Goal: Task Accomplishment & Management: Manage account settings

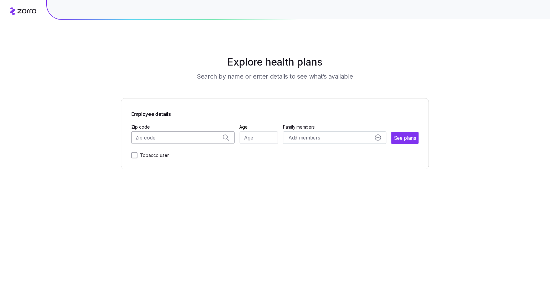
click at [161, 139] on input "Zip code" at bounding box center [182, 137] width 103 height 12
click at [170, 150] on span "99654, Matanuska-Susitna Borough, [GEOGRAPHIC_DATA]" at bounding box center [181, 154] width 87 height 8
type input "99654, Matanuska-Susitna Borough, [GEOGRAPHIC_DATA]"
click at [254, 133] on input "Age" at bounding box center [259, 137] width 39 height 12
type input "48"
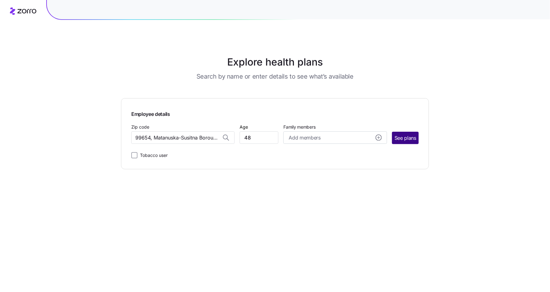
click at [407, 138] on span "See plans" at bounding box center [405, 138] width 22 height 8
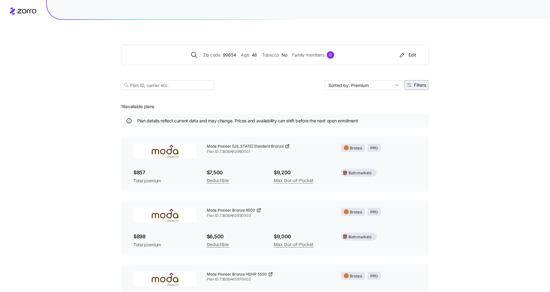
click at [418, 84] on span "Filters" at bounding box center [420, 85] width 12 height 4
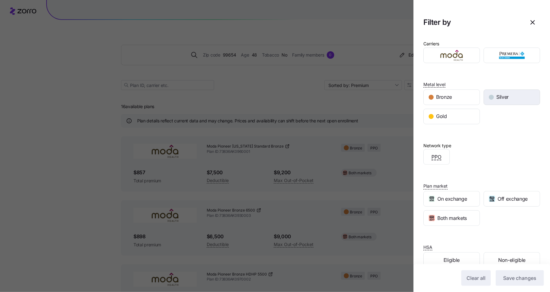
click at [513, 93] on div "Silver" at bounding box center [512, 97] width 56 height 15
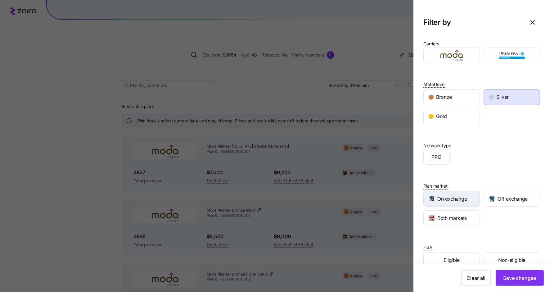
click at [454, 195] on span "On exchange" at bounding box center [451, 199] width 29 height 8
click at [525, 279] on span "Save changes" at bounding box center [519, 277] width 33 height 7
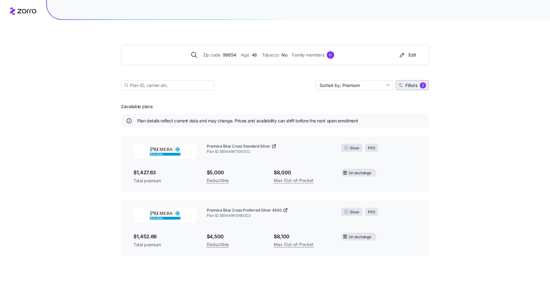
click at [423, 86] on div "2" at bounding box center [423, 85] width 6 height 6
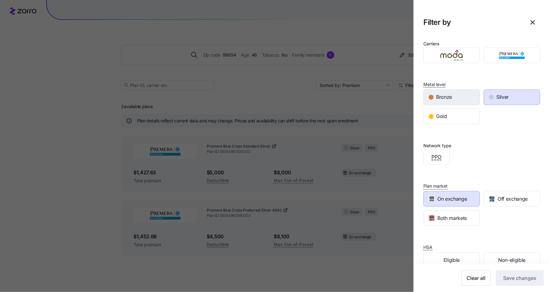
click at [446, 94] on span "Bronze" at bounding box center [444, 97] width 16 height 8
click at [516, 97] on div "Silver" at bounding box center [512, 97] width 56 height 15
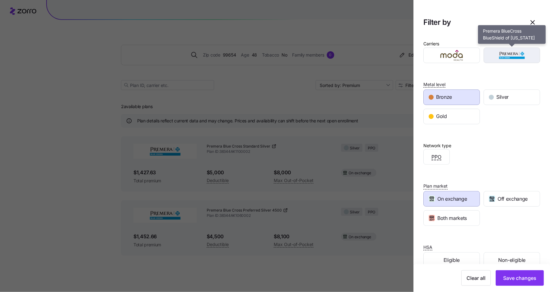
click at [519, 54] on img "button" at bounding box center [512, 55] width 46 height 12
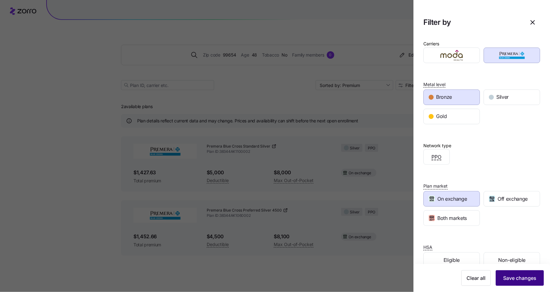
click at [511, 275] on span "Save changes" at bounding box center [519, 277] width 33 height 7
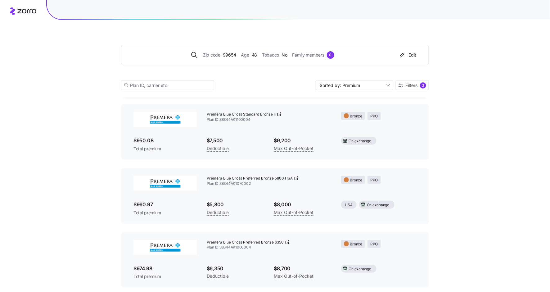
scroll to position [36, 0]
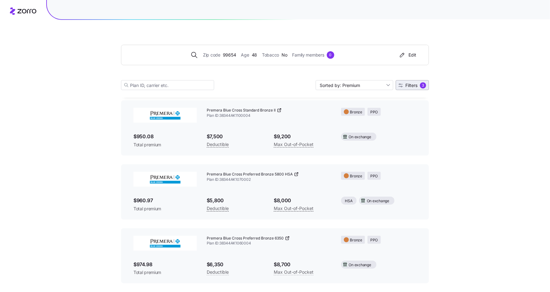
click at [411, 89] on button "Filters 3" at bounding box center [412, 85] width 33 height 10
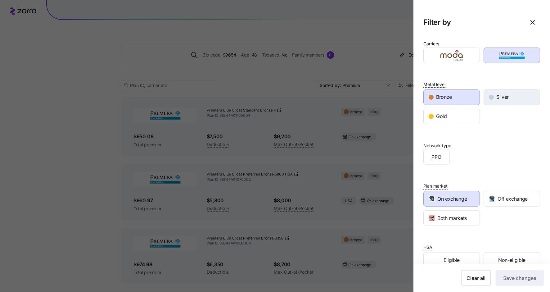
click at [494, 98] on div "Silver" at bounding box center [512, 97] width 56 height 15
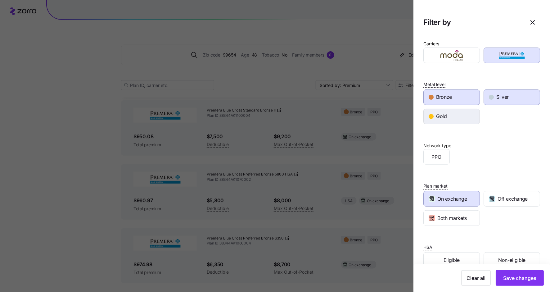
click at [461, 112] on div "Gold" at bounding box center [452, 116] width 56 height 15
click at [494, 102] on div "Silver" at bounding box center [512, 97] width 56 height 15
click at [467, 96] on div "Bronze" at bounding box center [452, 97] width 56 height 15
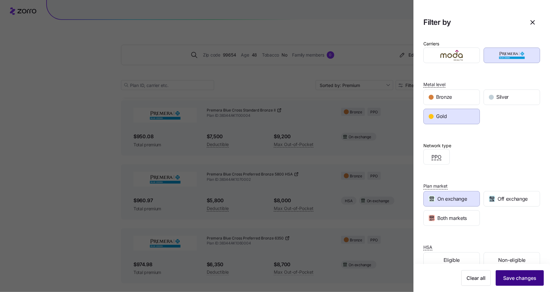
click at [521, 276] on span "Save changes" at bounding box center [519, 277] width 33 height 7
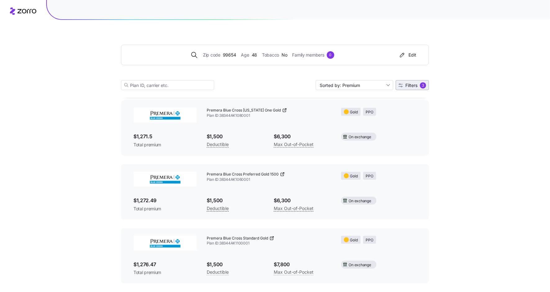
click at [415, 88] on span "Filters 3" at bounding box center [413, 85] width 28 height 6
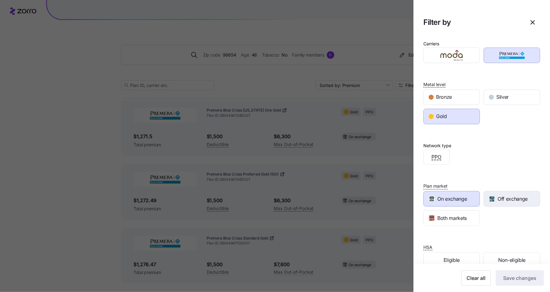
click at [502, 203] on div "Off exchange" at bounding box center [512, 198] width 56 height 15
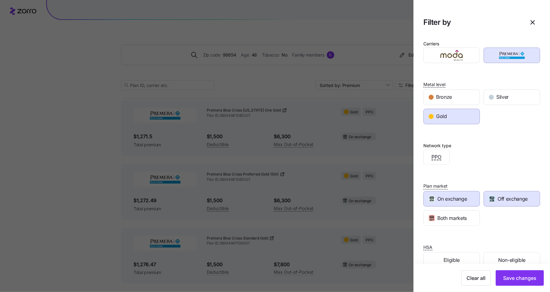
click at [464, 200] on span "On exchange" at bounding box center [451, 199] width 29 height 8
click at [526, 279] on span "Save changes" at bounding box center [519, 277] width 33 height 7
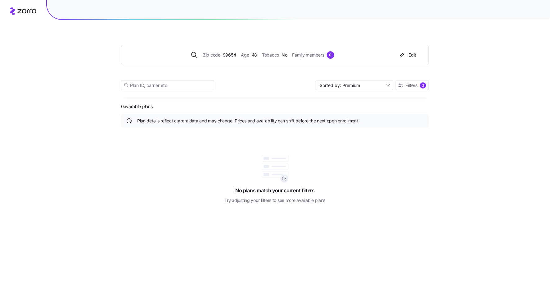
scroll to position [0, 0]
click at [420, 85] on div "3" at bounding box center [423, 85] width 6 height 6
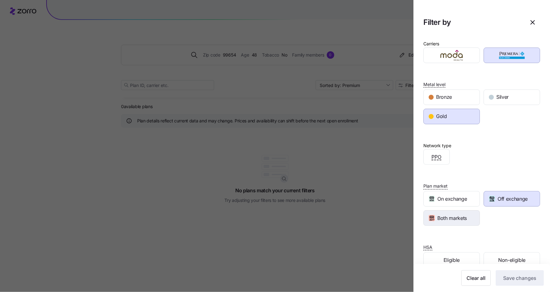
click at [453, 219] on span "Both markets" at bounding box center [451, 218] width 29 height 8
click at [520, 281] on span "Save changes" at bounding box center [519, 277] width 33 height 7
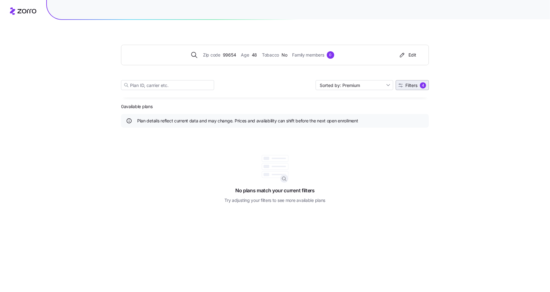
click at [416, 85] on span "Filters" at bounding box center [411, 85] width 12 height 4
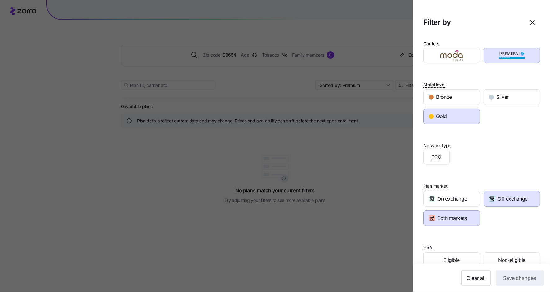
click at [498, 199] on span "Off exchange" at bounding box center [513, 199] width 30 height 8
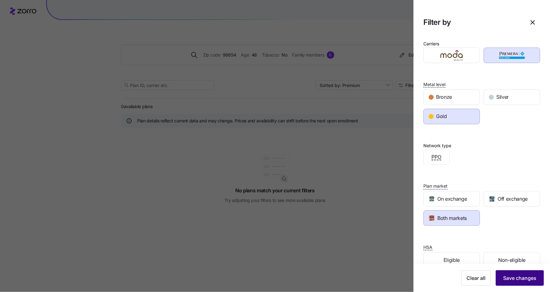
click at [522, 281] on span "Save changes" at bounding box center [519, 277] width 33 height 7
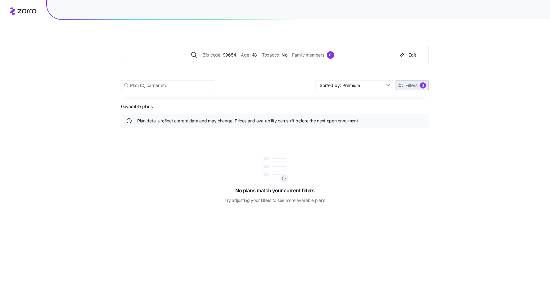
click at [421, 84] on div "3" at bounding box center [423, 85] width 6 height 6
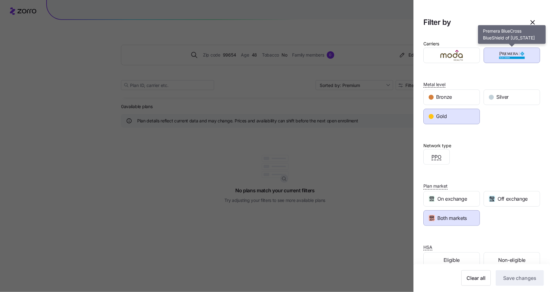
click at [498, 56] on img "button" at bounding box center [512, 55] width 46 height 12
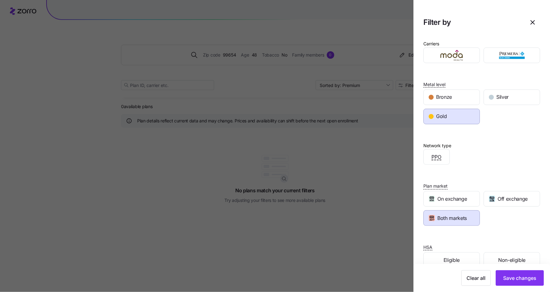
click at [468, 122] on div "Gold" at bounding box center [452, 116] width 56 height 15
click at [461, 219] on span "Both markets" at bounding box center [451, 218] width 29 height 8
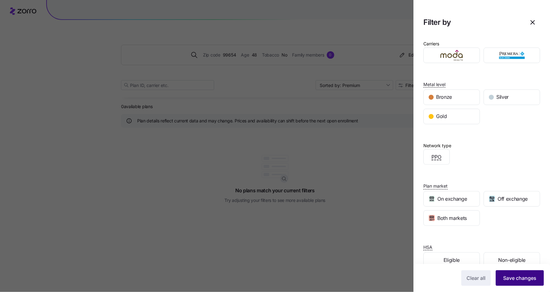
click at [524, 275] on span "Save changes" at bounding box center [519, 277] width 33 height 7
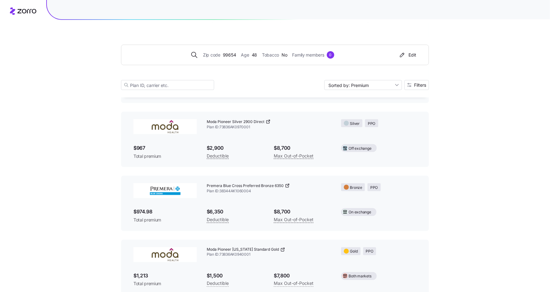
scroll to position [354, 0]
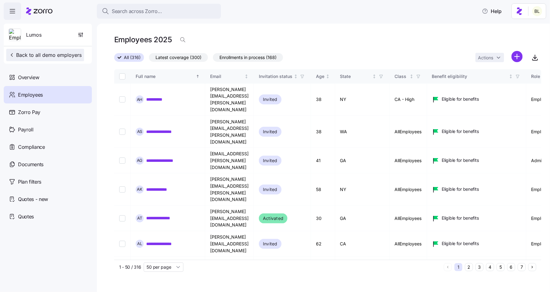
click at [43, 54] on span "Back to all demo employers" at bounding box center [45, 54] width 73 height 7
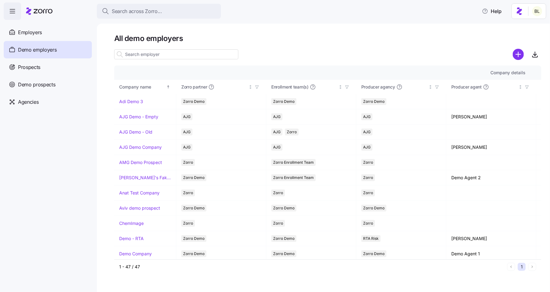
click at [31, 71] on div "Prospects" at bounding box center [48, 66] width 88 height 17
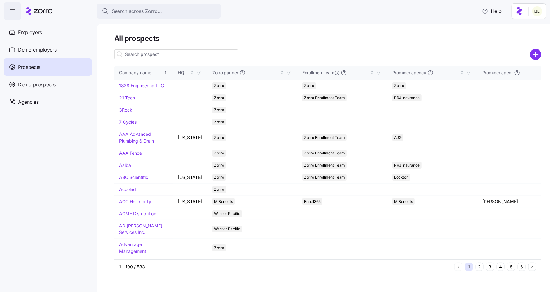
click at [143, 55] on input at bounding box center [176, 54] width 124 height 10
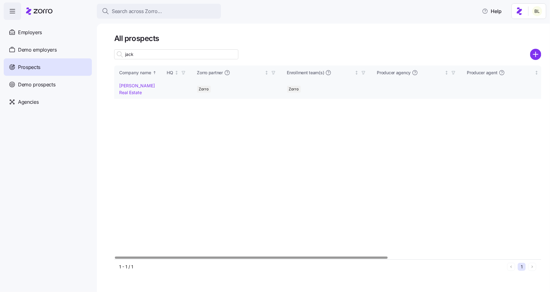
type input "jack"
click at [134, 85] on link "Jack White Real Estate" at bounding box center [137, 89] width 36 height 12
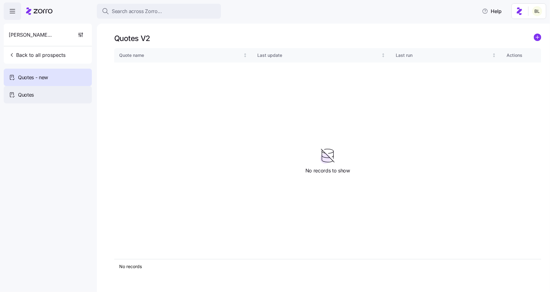
click at [37, 93] on div "Quotes" at bounding box center [48, 94] width 88 height 17
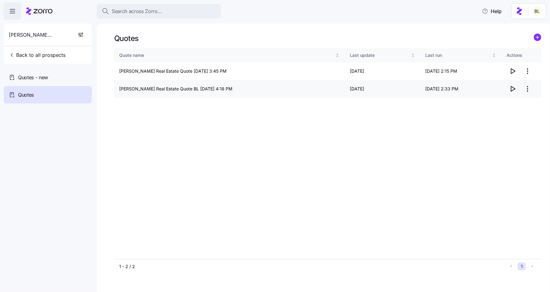
click at [514, 88] on icon "button" at bounding box center [512, 88] width 7 height 7
click at [529, 71] on html "Search across Zorro... Help Jack White Real Estate Back to all prospects Quotes…" at bounding box center [275, 144] width 550 height 288
click at [518, 86] on div "Edit quote" at bounding box center [503, 86] width 57 height 10
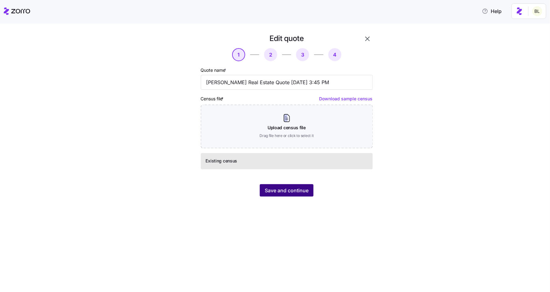
click at [305, 188] on span "Save and continue" at bounding box center [287, 190] width 44 height 7
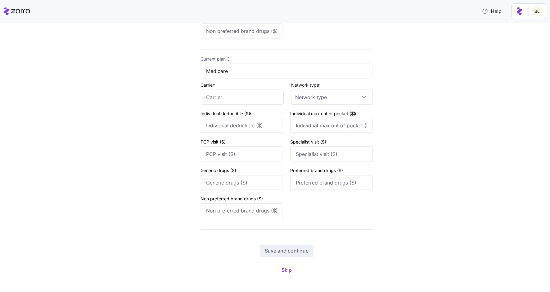
scroll to position [392, 0]
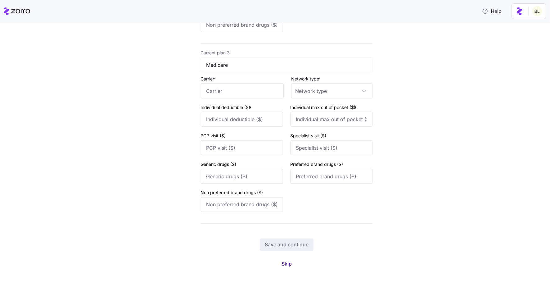
click at [286, 263] on span "Skip" at bounding box center [287, 263] width 10 height 7
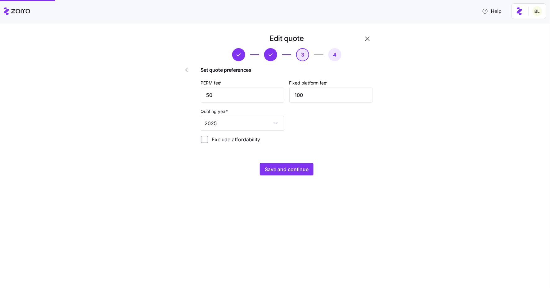
scroll to position [0, 0]
click at [278, 176] on div "Edit quote 3 4 Set quote preferences PEPM fee * 50 Fixed platform fee * 100 Quo…" at bounding box center [279, 108] width 217 height 149
click at [278, 170] on span "Save and continue" at bounding box center [287, 168] width 44 height 7
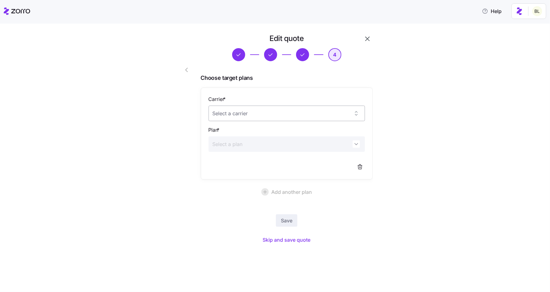
click at [250, 118] on input "Carrier *" at bounding box center [287, 114] width 156 height 16
click at [250, 147] on span "Premera BlueCross BlueShield of [US_STATE]" at bounding box center [262, 145] width 92 height 7
type input "Premera BlueCross BlueShield of [US_STATE]"
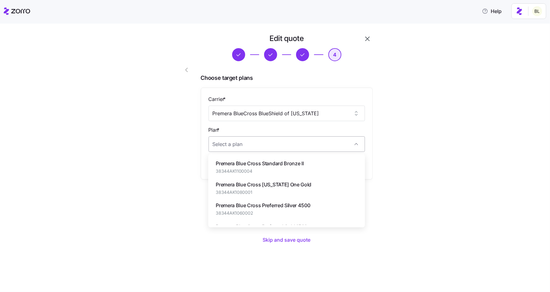
click at [259, 147] on input "Plan *" at bounding box center [287, 144] width 156 height 16
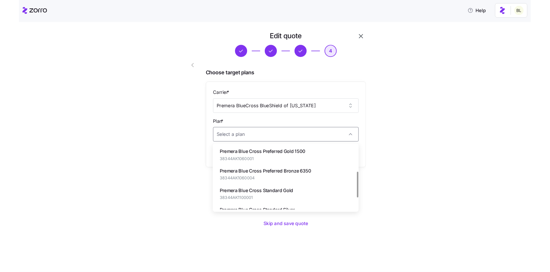
scroll to position [57, 0]
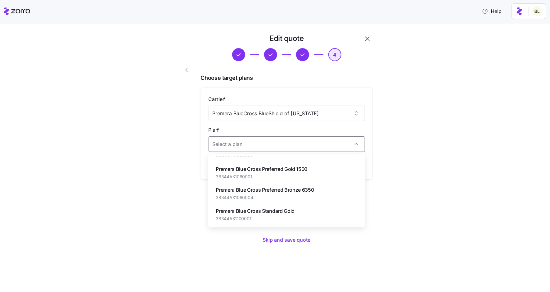
click at [278, 185] on div "Premera Blue Cross Preferred Bronze 6350 38344AK1060004" at bounding box center [287, 193] width 152 height 21
type input "Premera Blue Cross Preferred Bronze 6350"
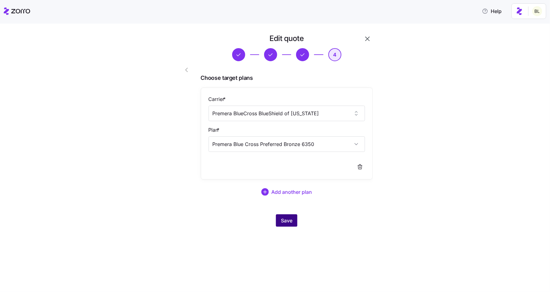
click at [284, 221] on span "Save" at bounding box center [286, 220] width 11 height 7
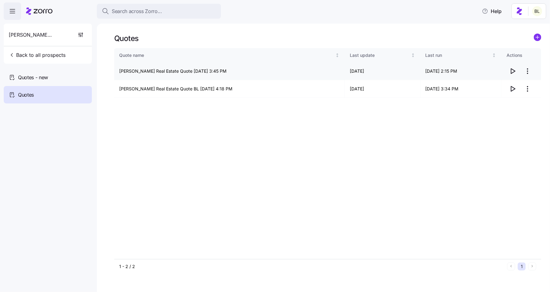
click at [512, 70] on icon "button" at bounding box center [513, 71] width 4 height 5
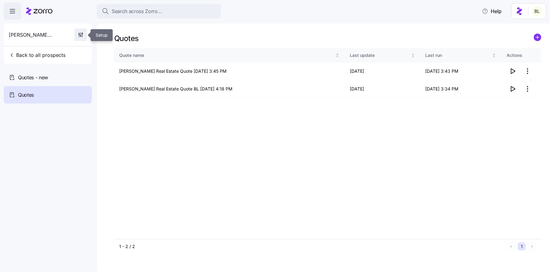
click at [81, 38] on icon "button" at bounding box center [81, 35] width 6 height 6
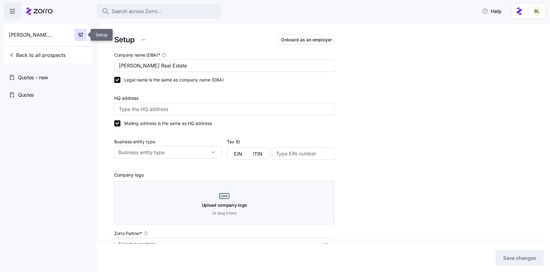
type input "Zorro"
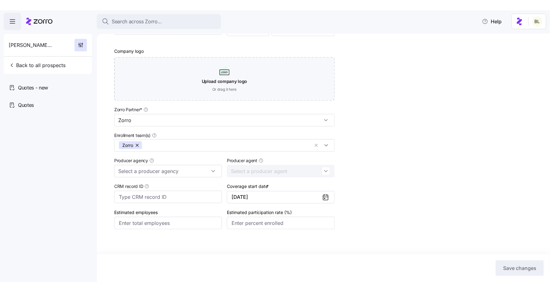
scroll to position [144, 0]
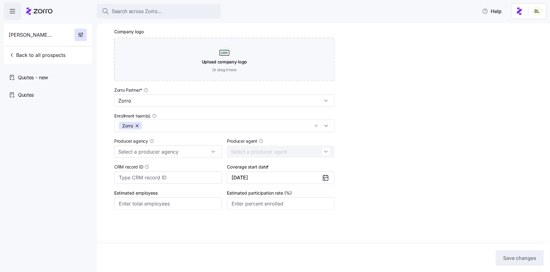
click at [325, 177] on icon at bounding box center [325, 177] width 7 height 7
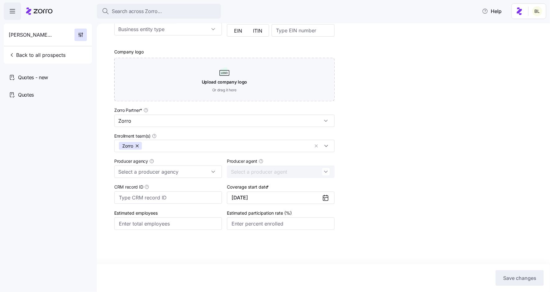
scroll to position [124, 0]
click at [327, 196] on icon at bounding box center [325, 197] width 7 height 7
click at [311, 194] on button "01/01/2026" at bounding box center [281, 198] width 108 height 12
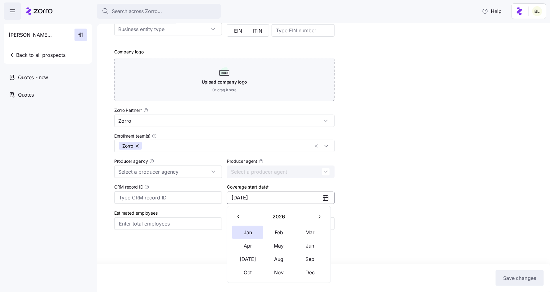
click at [240, 216] on icon "button" at bounding box center [239, 217] width 6 height 6
click at [250, 272] on button "Oct" at bounding box center [247, 272] width 31 height 13
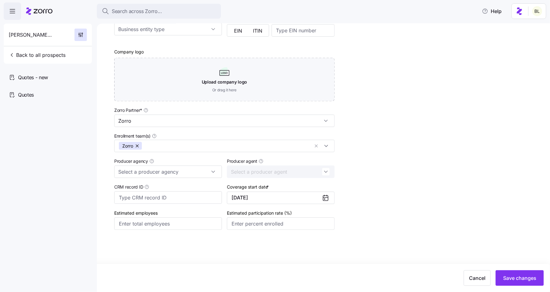
scroll to position [124, 0]
click at [521, 276] on span "Save changes" at bounding box center [519, 277] width 33 height 7
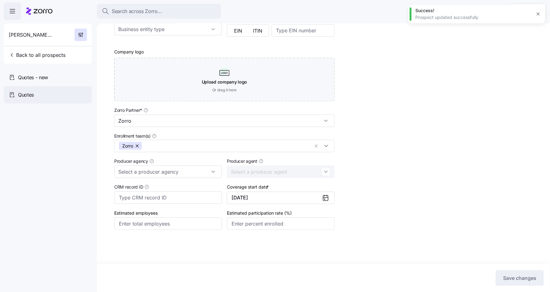
click at [33, 93] on span "Quotes" at bounding box center [26, 95] width 16 height 8
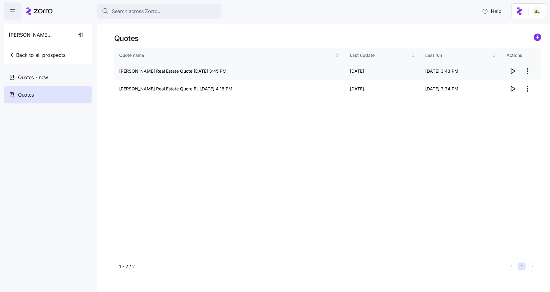
click at [513, 70] on icon "button" at bounding box center [513, 71] width 4 height 5
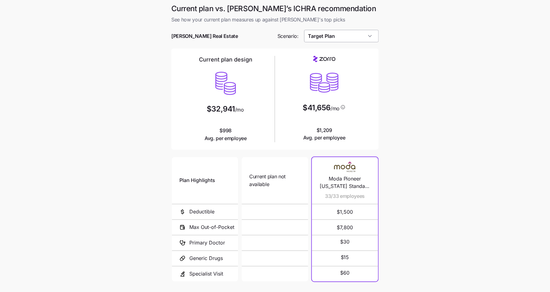
click at [358, 35] on input "Target Plan" at bounding box center [341, 36] width 75 height 12
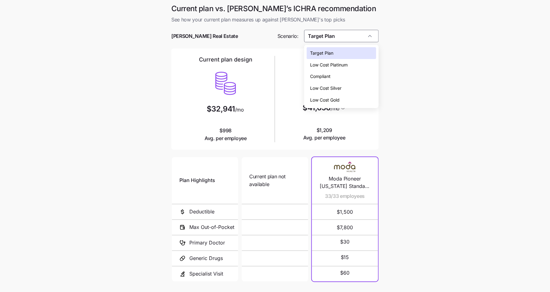
click at [350, 74] on div "Compliant" at bounding box center [342, 76] width 70 height 12
type input "Compliant"
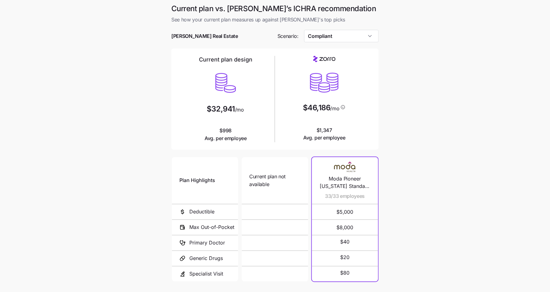
scroll to position [47, 0]
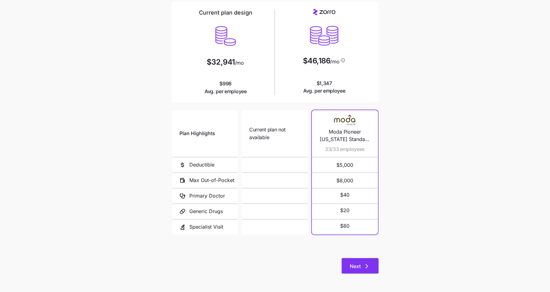
click at [371, 270] on button "Next" at bounding box center [360, 266] width 37 height 16
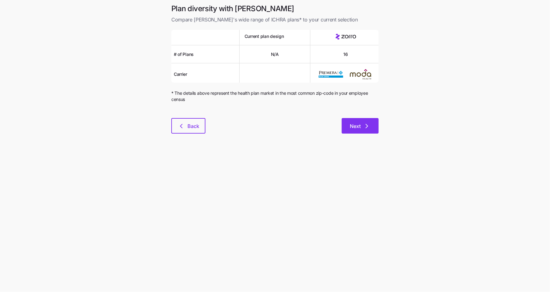
click at [361, 125] on span "Next" at bounding box center [360, 125] width 21 height 7
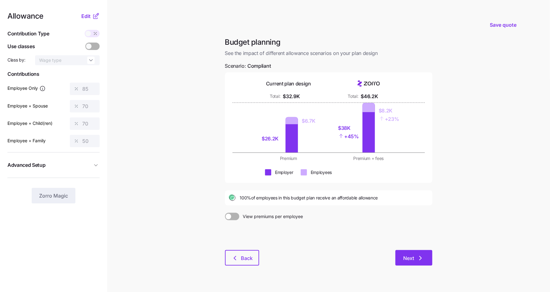
click at [410, 258] on span "Next" at bounding box center [408, 257] width 11 height 7
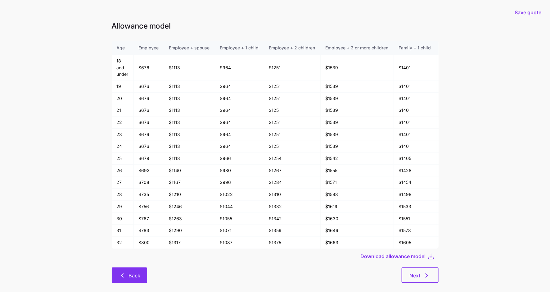
click at [129, 272] on span "Back" at bounding box center [134, 275] width 12 height 7
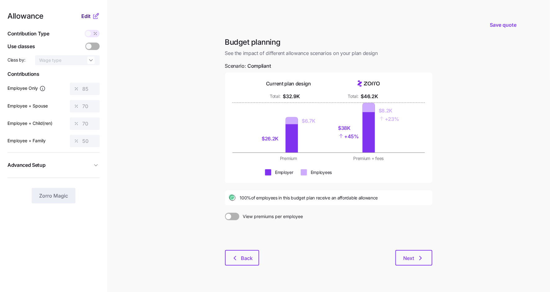
click at [89, 15] on span "Edit" at bounding box center [85, 15] width 9 height 7
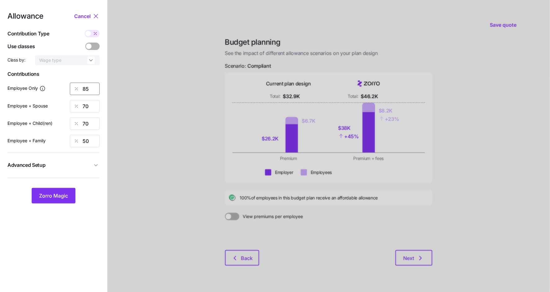
click at [88, 88] on input "85" at bounding box center [85, 89] width 30 height 12
type input "62"
click at [90, 49] on div at bounding box center [92, 46] width 14 height 7
click at [85, 43] on input "checkbox" at bounding box center [85, 43] width 0 height 0
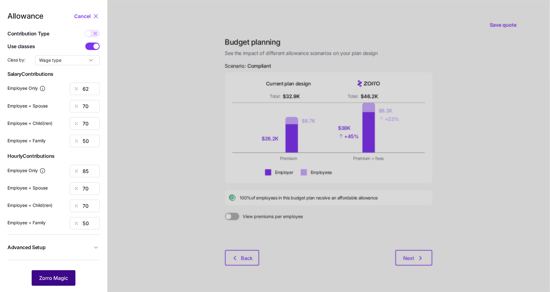
click at [59, 280] on span "Zorro Magic" at bounding box center [53, 277] width 29 height 7
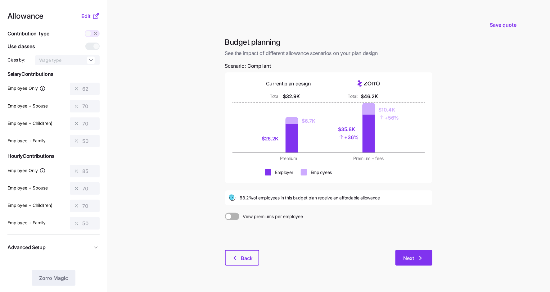
click at [414, 259] on span "Next" at bounding box center [408, 257] width 11 height 7
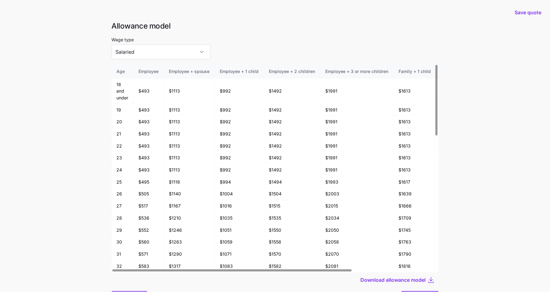
scroll to position [33, 0]
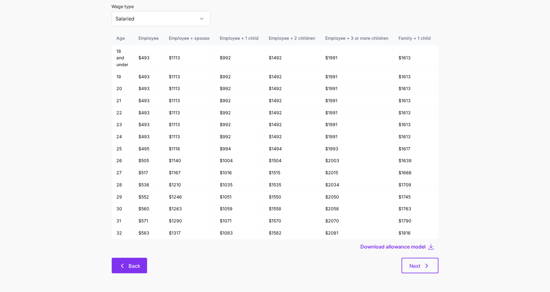
click at [128, 264] on span "Back" at bounding box center [129, 265] width 19 height 7
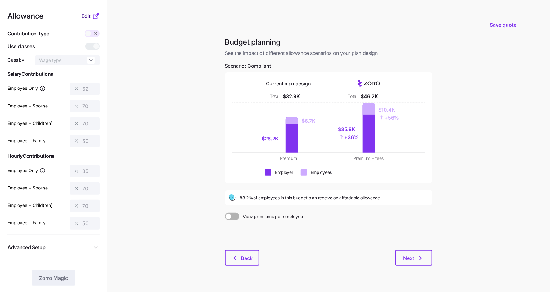
click at [86, 18] on span "Edit" at bounding box center [85, 15] width 9 height 7
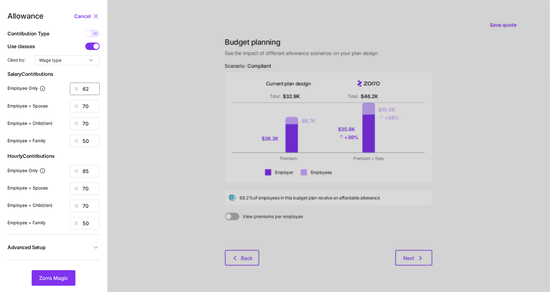
click at [88, 93] on input "62" at bounding box center [85, 89] width 30 height 12
type input "58"
click at [58, 275] on span "Zorro Magic" at bounding box center [53, 277] width 29 height 7
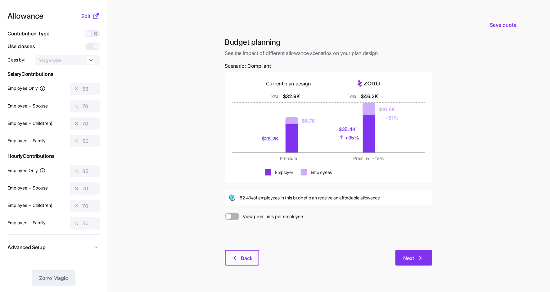
click at [421, 259] on icon "button" at bounding box center [420, 257] width 7 height 7
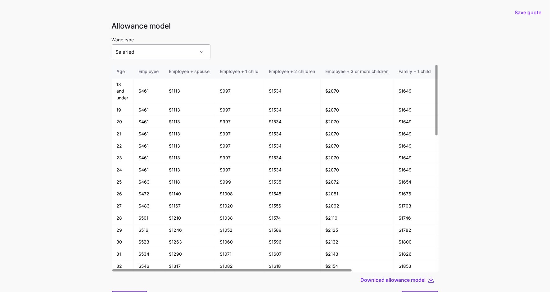
click at [150, 52] on input "Salaried" at bounding box center [161, 51] width 99 height 15
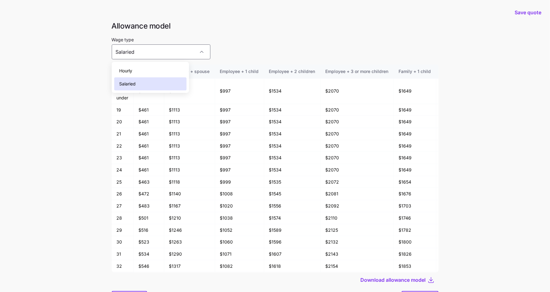
click at [146, 72] on div "Hourly" at bounding box center [150, 70] width 72 height 13
type input "Hourly"
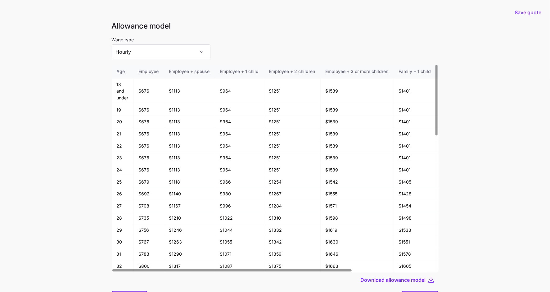
scroll to position [33, 0]
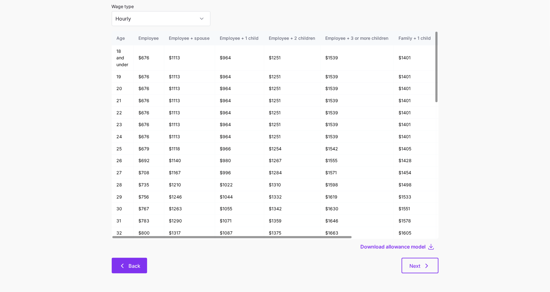
click at [135, 270] on button "Back" at bounding box center [129, 266] width 35 height 16
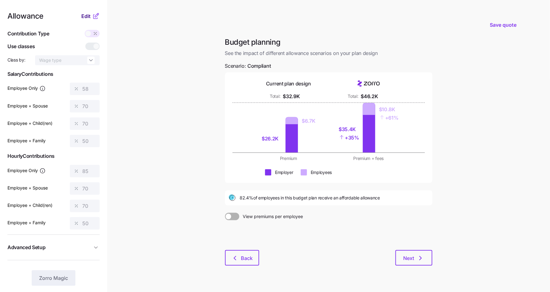
click at [85, 16] on span "Edit" at bounding box center [85, 15] width 9 height 7
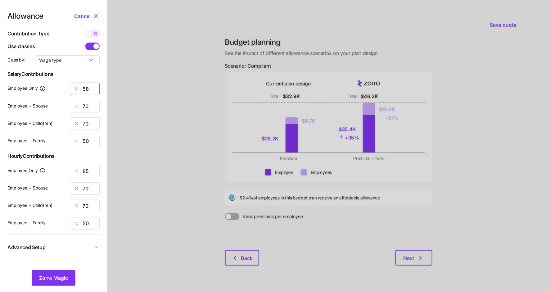
click at [86, 88] on input "58" at bounding box center [85, 89] width 30 height 12
type input "55"
click at [86, 172] on input "85" at bounding box center [85, 171] width 30 height 12
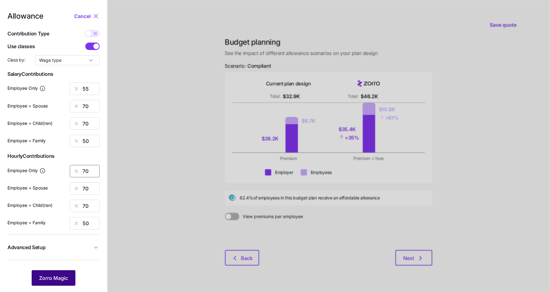
type input "70"
click at [66, 275] on span "Zorro Magic" at bounding box center [53, 277] width 29 height 7
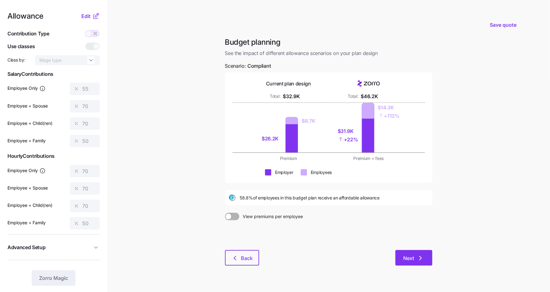
click at [412, 260] on span "Next" at bounding box center [408, 257] width 11 height 7
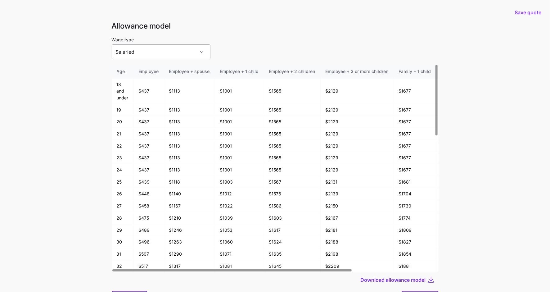
click at [167, 52] on input "Salaried" at bounding box center [161, 51] width 99 height 15
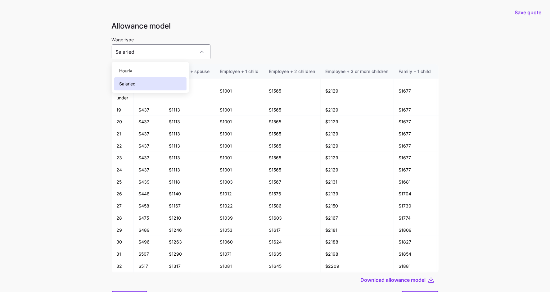
click at [163, 67] on div "Hourly" at bounding box center [150, 70] width 72 height 13
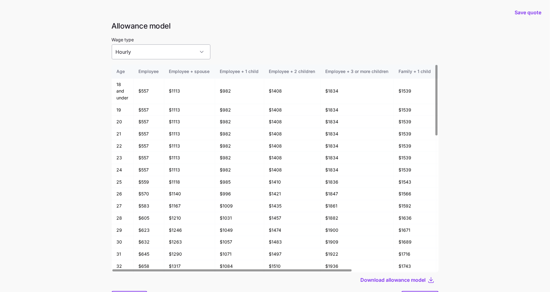
click at [165, 55] on input "Hourly" at bounding box center [161, 51] width 99 height 15
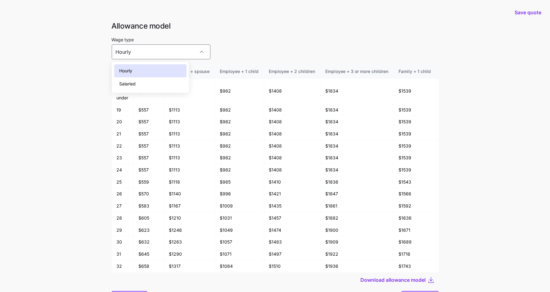
click at [164, 78] on div "Salaried" at bounding box center [150, 83] width 72 height 13
type input "Salaried"
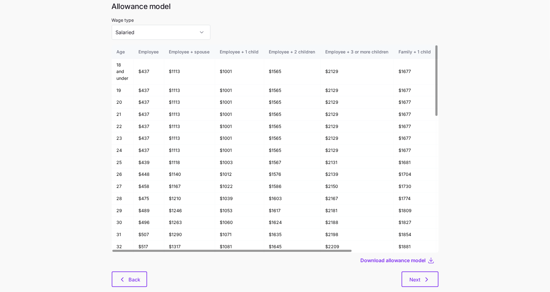
scroll to position [33, 0]
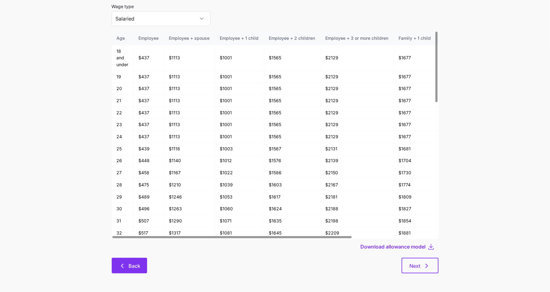
click at [126, 268] on span "Back" at bounding box center [129, 265] width 19 height 7
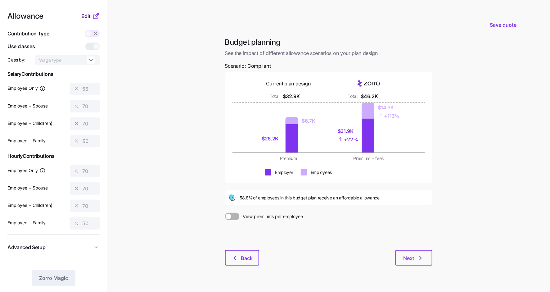
click at [90, 19] on span "Edit" at bounding box center [85, 15] width 9 height 7
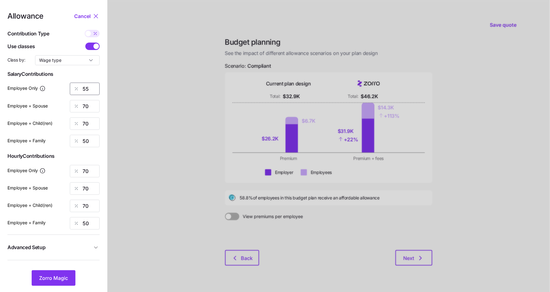
click at [86, 88] on input "55" at bounding box center [85, 89] width 30 height 12
type input "57"
type input "72"
click at [57, 274] on span "Zorro Magic" at bounding box center [53, 277] width 29 height 7
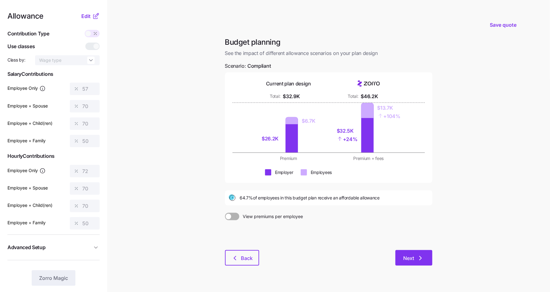
click at [416, 258] on span "Next" at bounding box center [413, 257] width 21 height 7
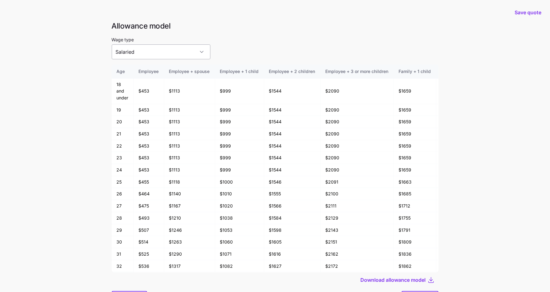
click at [175, 53] on input "Salaried" at bounding box center [161, 51] width 99 height 15
click at [171, 70] on div "Hourly" at bounding box center [150, 70] width 72 height 13
type input "Hourly"
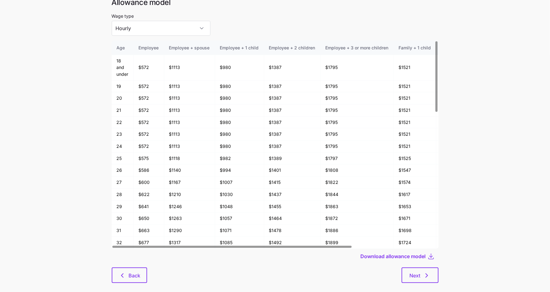
scroll to position [33, 0]
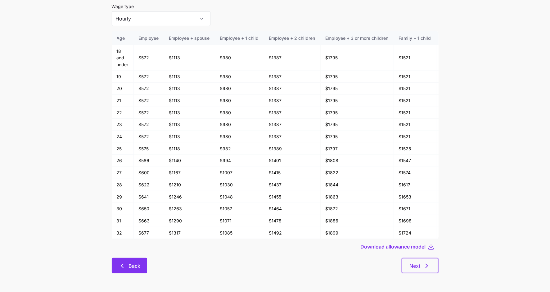
click at [130, 265] on span "Back" at bounding box center [134, 265] width 12 height 7
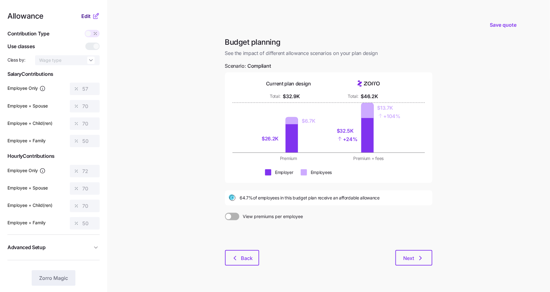
click at [89, 20] on span "Edit" at bounding box center [85, 15] width 9 height 7
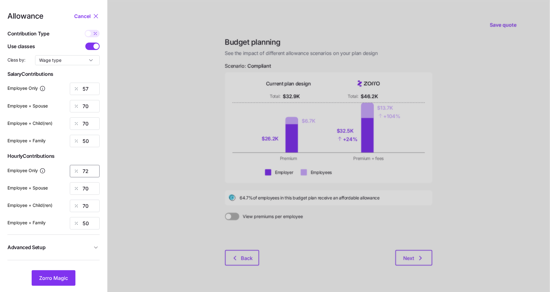
click at [92, 171] on input "72" at bounding box center [85, 171] width 30 height 12
type input "71"
click at [65, 276] on span "Zorro Magic" at bounding box center [53, 277] width 29 height 7
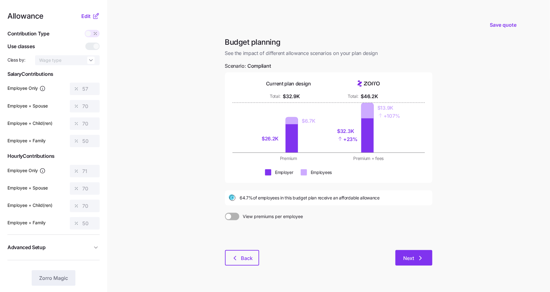
click at [416, 262] on button "Next" at bounding box center [413, 258] width 37 height 16
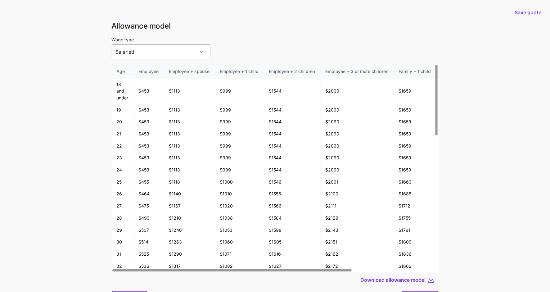
click at [162, 51] on input "Salaried" at bounding box center [161, 51] width 99 height 15
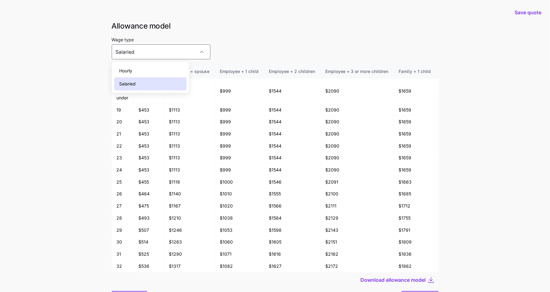
click at [155, 70] on div "Hourly" at bounding box center [150, 70] width 72 height 13
type input "Hourly"
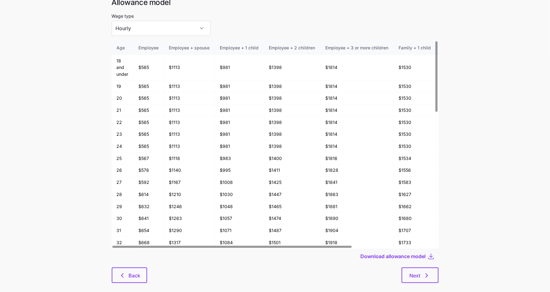
scroll to position [33, 0]
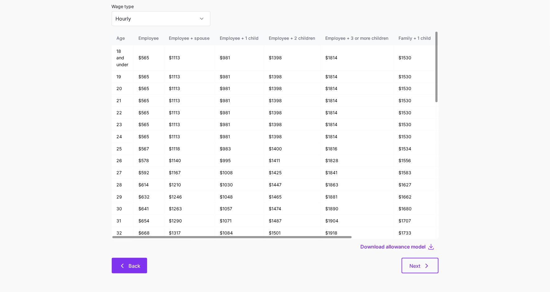
click at [129, 264] on span "Back" at bounding box center [134, 265] width 12 height 7
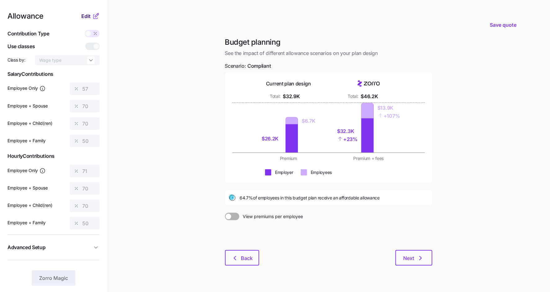
click at [90, 17] on span "Edit" at bounding box center [85, 15] width 9 height 7
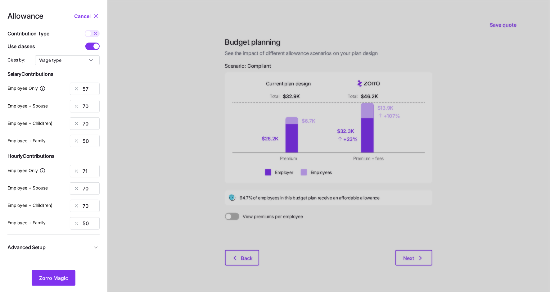
click at [92, 47] on span at bounding box center [89, 46] width 9 height 7
click at [85, 43] on input "checkbox" at bounding box center [85, 43] width 0 height 0
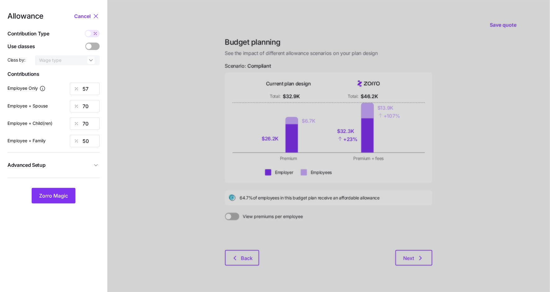
click at [92, 47] on span at bounding box center [96, 46] width 9 height 7
click at [85, 43] on input "checkbox" at bounding box center [85, 43] width 0 height 0
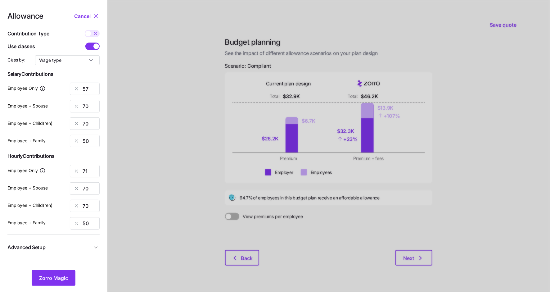
click at [94, 33] on icon at bounding box center [94, 32] width 0 height 0
click at [85, 30] on input "checkbox" at bounding box center [85, 30] width 0 height 0
type input "840"
type input "2062"
type input "1712"
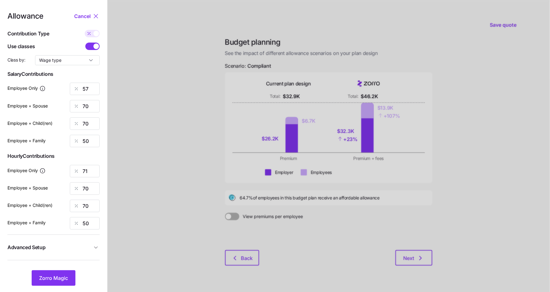
type input "1959"
type input "1046"
type input "2062"
type input "1712"
type input "1959"
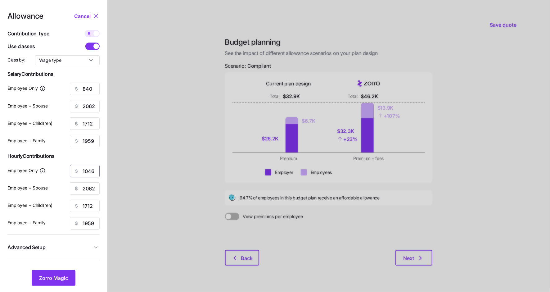
click at [94, 173] on input "1046" at bounding box center [85, 171] width 30 height 12
type input "1051"
click at [63, 273] on button "Zorro Magic" at bounding box center [54, 278] width 44 height 16
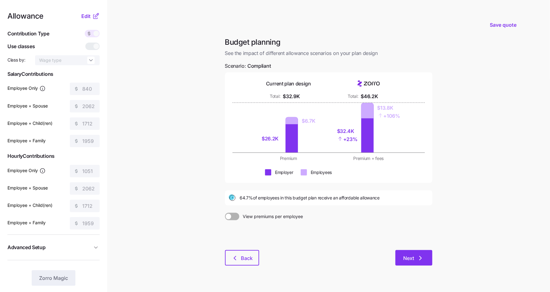
click at [412, 259] on span "Next" at bounding box center [408, 257] width 11 height 7
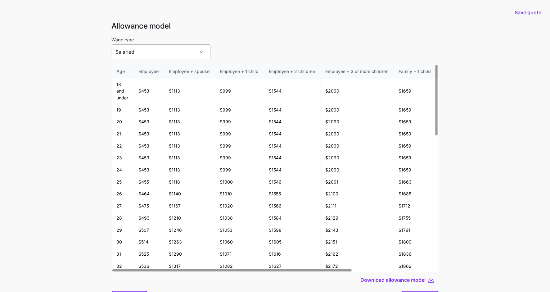
click at [166, 49] on input "Salaried" at bounding box center [161, 51] width 99 height 15
click at [162, 69] on div "Hourly" at bounding box center [150, 70] width 72 height 13
type input "Hourly"
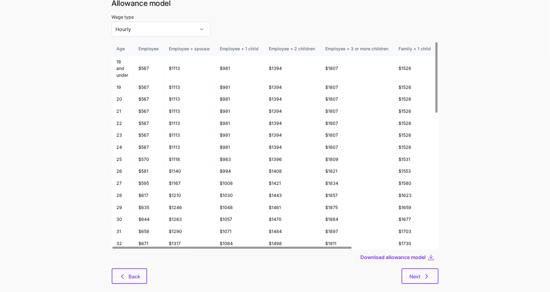
scroll to position [33, 0]
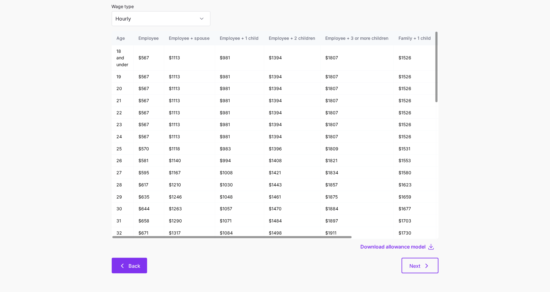
click at [126, 264] on icon "button" at bounding box center [122, 265] width 7 height 7
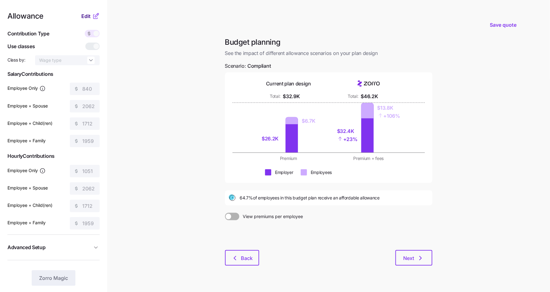
click at [87, 17] on span "Edit" at bounding box center [85, 15] width 9 height 7
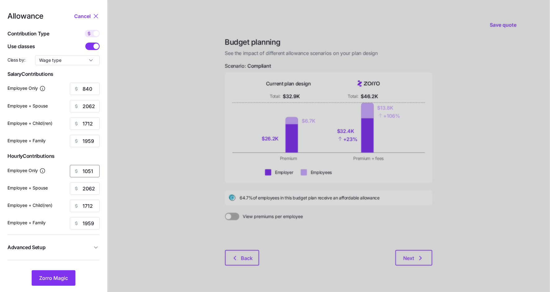
click at [91, 170] on input "1051" at bounding box center [85, 171] width 30 height 12
type input "1053"
click at [58, 277] on span "Zorro Magic" at bounding box center [53, 277] width 29 height 7
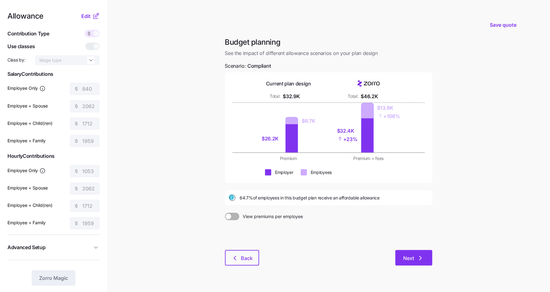
click at [411, 254] on button "Next" at bounding box center [413, 258] width 37 height 16
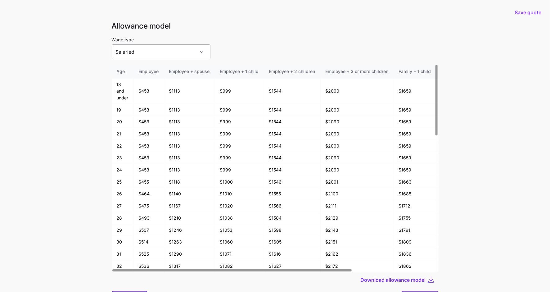
click at [170, 49] on input "Salaried" at bounding box center [161, 51] width 99 height 15
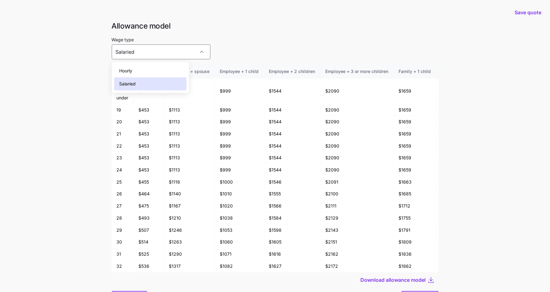
click at [166, 69] on div "Hourly" at bounding box center [150, 70] width 72 height 13
type input "Hourly"
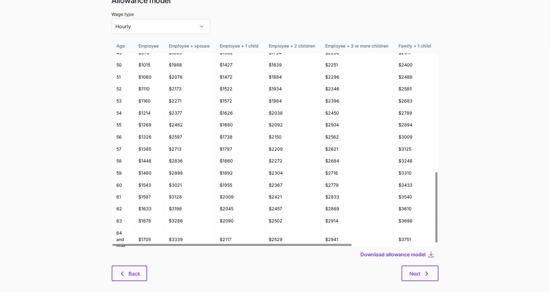
scroll to position [27, 0]
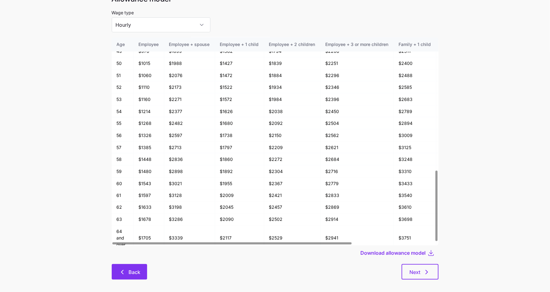
click at [132, 276] on button "Back" at bounding box center [129, 272] width 35 height 16
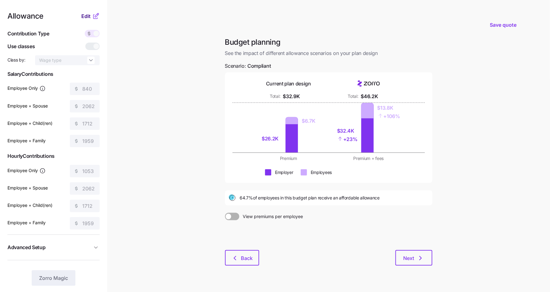
click at [88, 16] on span "Edit" at bounding box center [85, 15] width 9 height 7
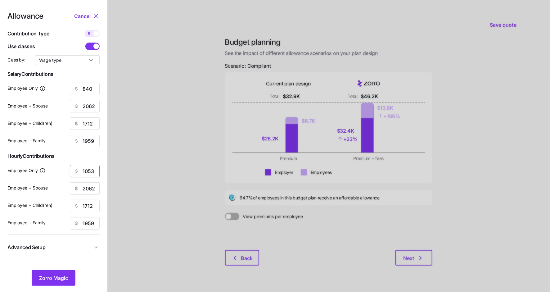
click at [90, 172] on input "1053" at bounding box center [85, 171] width 30 height 12
type input "1052"
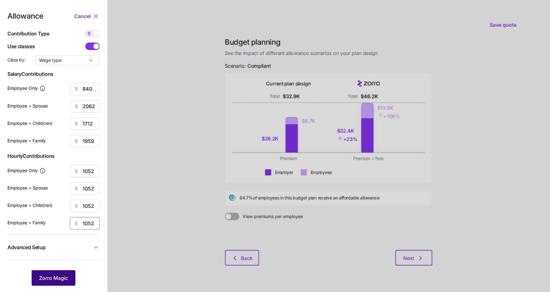
type input "1052"
click at [64, 277] on span "Zorro Magic" at bounding box center [53, 277] width 29 height 7
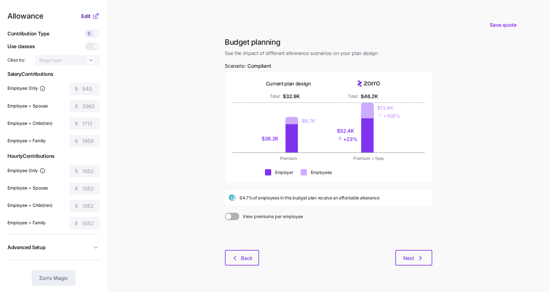
click at [87, 18] on span "Edit" at bounding box center [85, 15] width 9 height 7
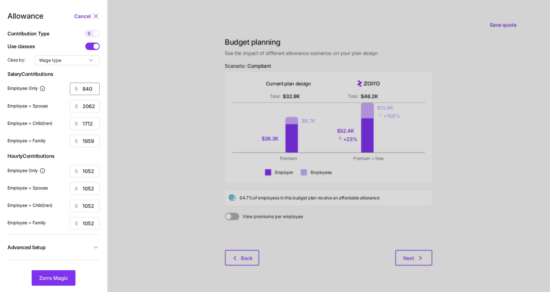
click at [87, 91] on input "840" at bounding box center [85, 89] width 30 height 12
type input "950"
type input "95"
type input "0"
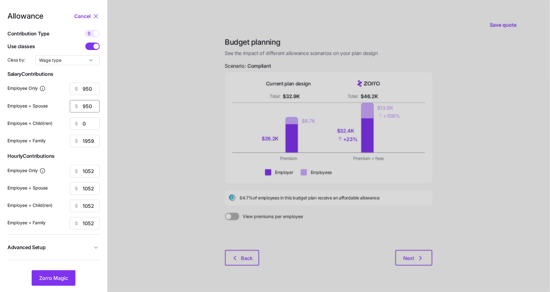
type input "950"
type input "8"
type input "950"
click at [70, 275] on button "Zorro Magic" at bounding box center [54, 278] width 44 height 16
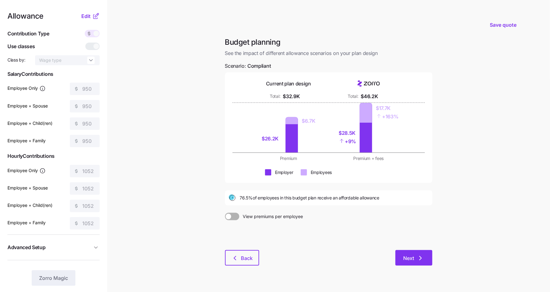
click at [415, 264] on button "Next" at bounding box center [413, 258] width 37 height 16
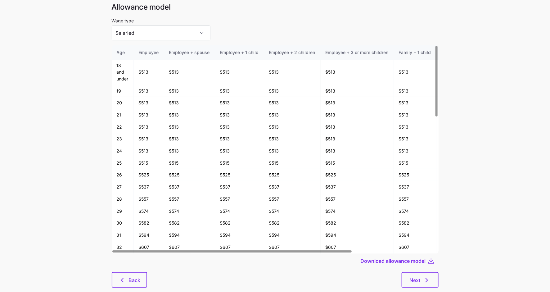
scroll to position [33, 0]
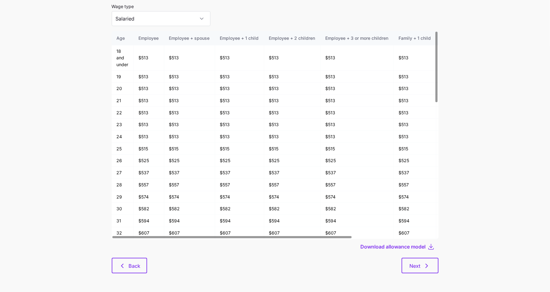
click at [117, 257] on div at bounding box center [275, 256] width 327 height 4
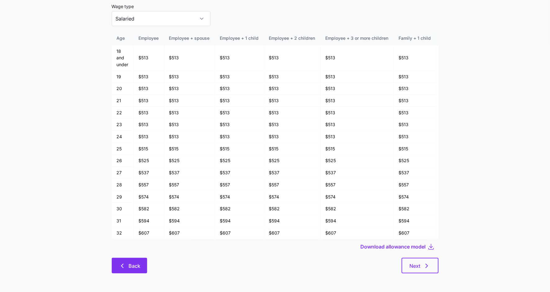
click at [117, 258] on div "Back Next" at bounding box center [275, 266] width 327 height 16
click at [121, 265] on icon "button" at bounding box center [122, 265] width 7 height 7
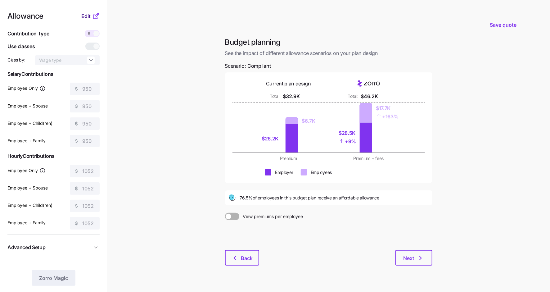
click at [85, 14] on span "Edit" at bounding box center [85, 15] width 9 height 7
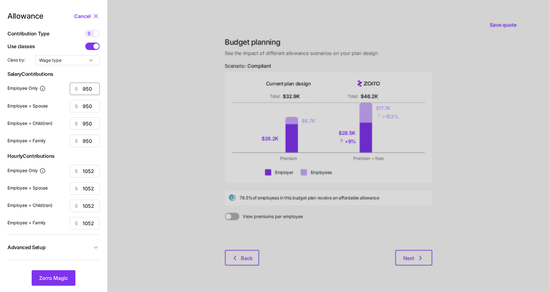
click at [86, 89] on input "950" at bounding box center [85, 89] width 30 height 12
type input "1000"
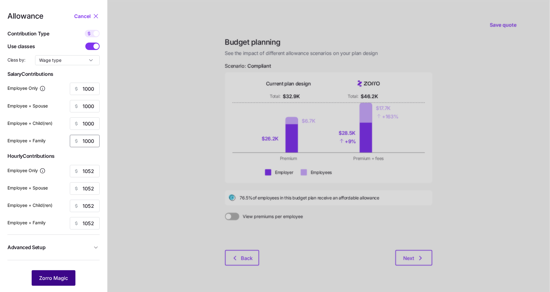
type input "1000"
click at [67, 275] on span "Zorro Magic" at bounding box center [53, 277] width 29 height 7
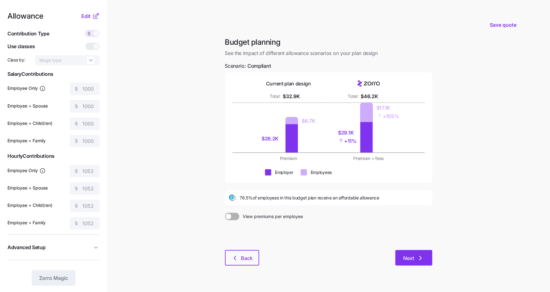
click at [421, 264] on button "Next" at bounding box center [413, 258] width 37 height 16
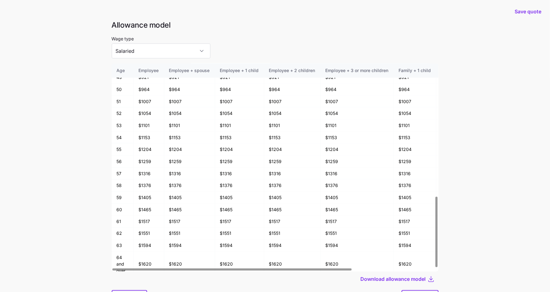
scroll to position [33, 0]
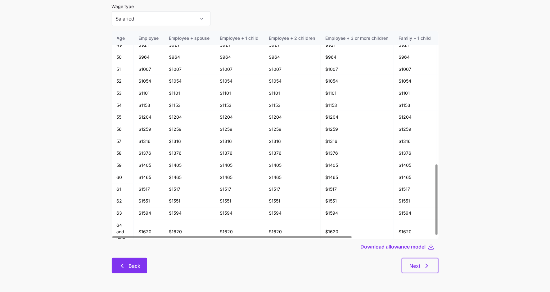
click at [130, 265] on span "Back" at bounding box center [134, 265] width 12 height 7
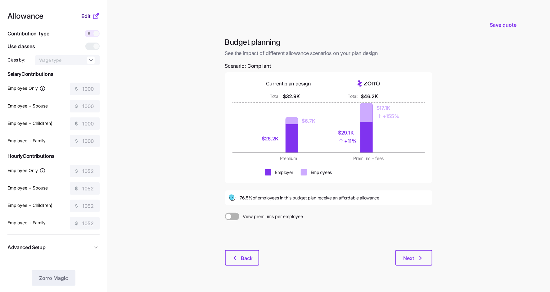
click at [92, 15] on button "Edit" at bounding box center [86, 15] width 11 height 7
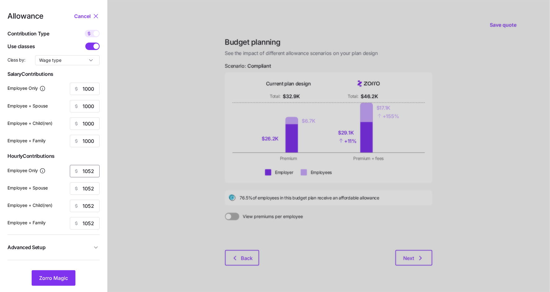
click at [88, 173] on input "1052" at bounding box center [85, 171] width 30 height 12
type input "1050"
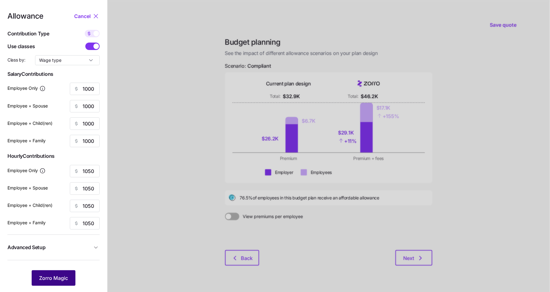
click at [59, 276] on span "Zorro Magic" at bounding box center [53, 277] width 29 height 7
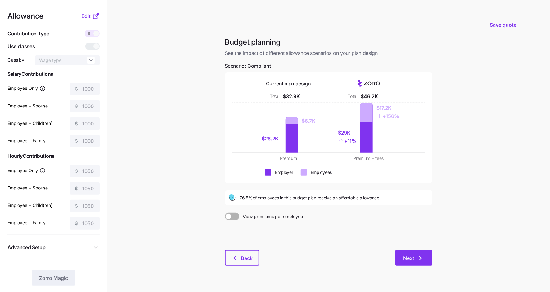
click at [418, 255] on icon "button" at bounding box center [420, 257] width 7 height 7
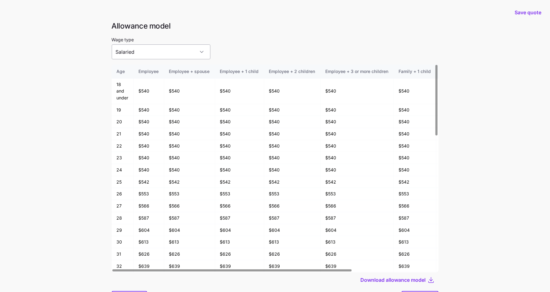
click at [166, 52] on input "Salaried" at bounding box center [161, 51] width 99 height 15
click at [161, 71] on div "Hourly" at bounding box center [150, 70] width 72 height 13
type input "Hourly"
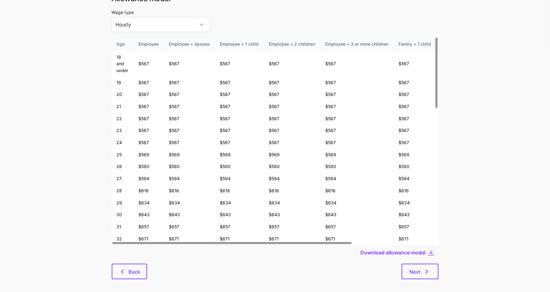
scroll to position [33, 0]
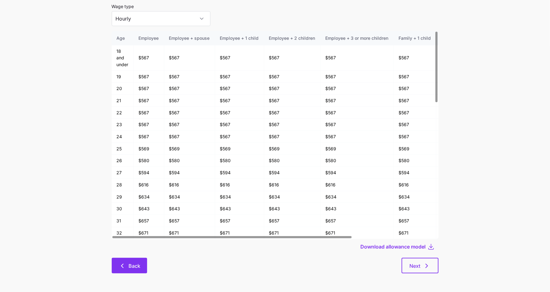
click at [128, 264] on span "Back" at bounding box center [134, 265] width 12 height 7
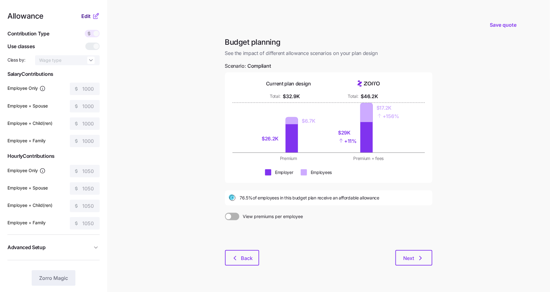
click at [87, 14] on span "Edit" at bounding box center [85, 15] width 9 height 7
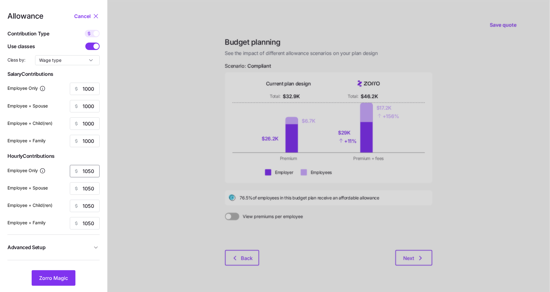
click at [93, 176] on input "1050" at bounding box center [85, 171] width 30 height 12
type input "1052"
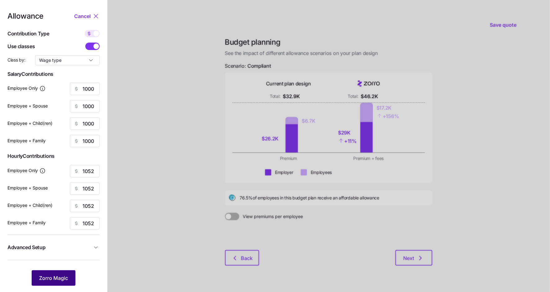
click at [55, 276] on span "Zorro Magic" at bounding box center [53, 277] width 29 height 7
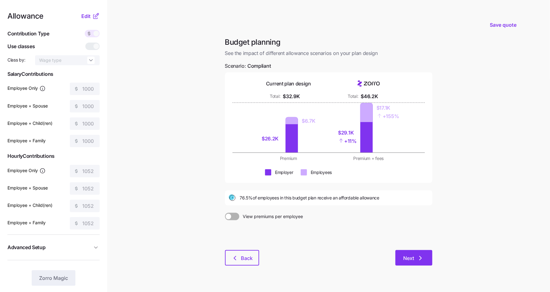
click at [417, 261] on icon "button" at bounding box center [420, 257] width 7 height 7
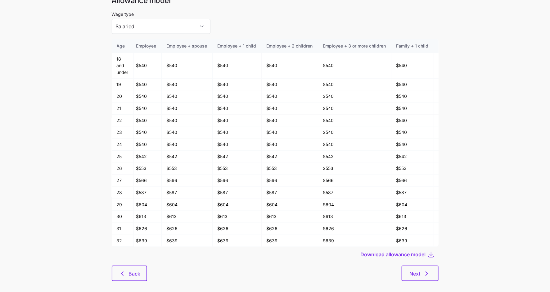
scroll to position [33, 0]
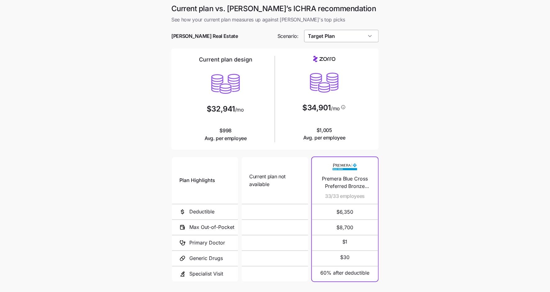
click at [340, 40] on input "Target Plan" at bounding box center [341, 36] width 75 height 12
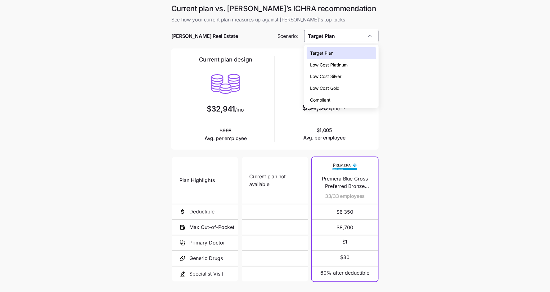
click at [338, 49] on div "Target Plan" at bounding box center [342, 53] width 70 height 12
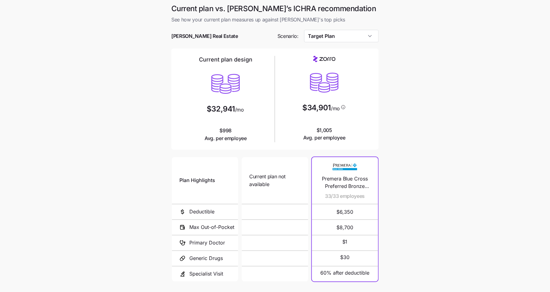
scroll to position [47, 0]
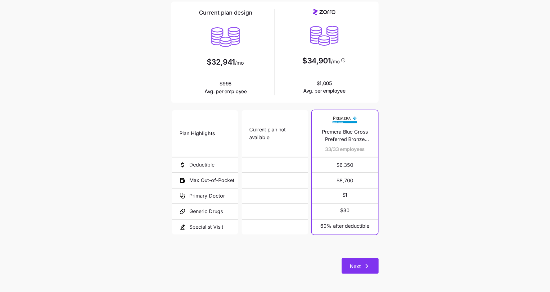
click at [365, 260] on button "Next" at bounding box center [360, 266] width 37 height 16
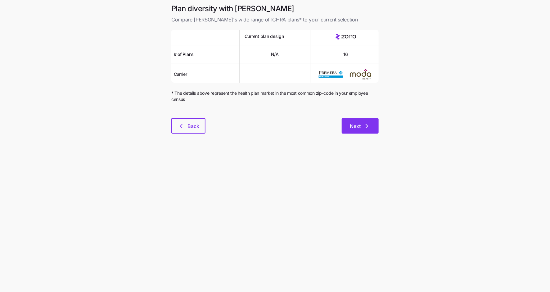
click at [350, 126] on span "Next" at bounding box center [355, 125] width 11 height 7
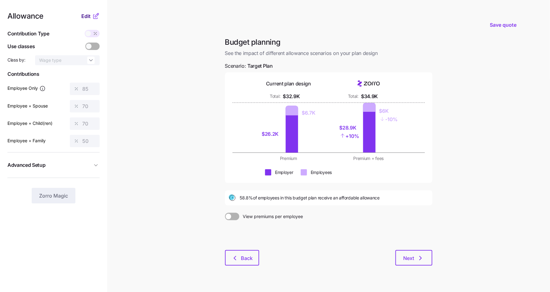
click at [89, 14] on span "Edit" at bounding box center [85, 15] width 9 height 7
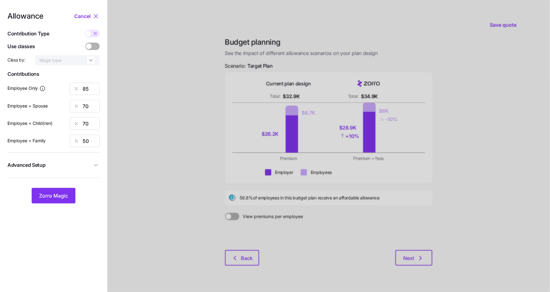
click at [92, 45] on span at bounding box center [96, 46] width 9 height 7
click at [85, 43] on input "checkbox" at bounding box center [85, 43] width 0 height 0
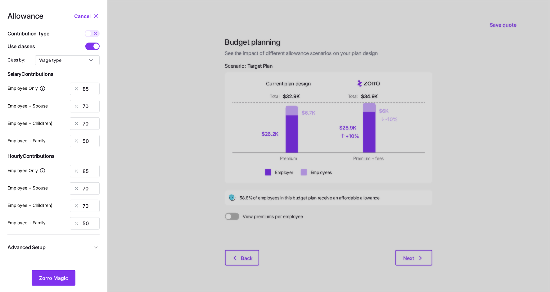
click at [91, 34] on span at bounding box center [95, 33] width 9 height 7
click at [85, 30] on input "checkbox" at bounding box center [85, 30] width 0 height 0
type input "924"
type input "1523"
type input "1264"
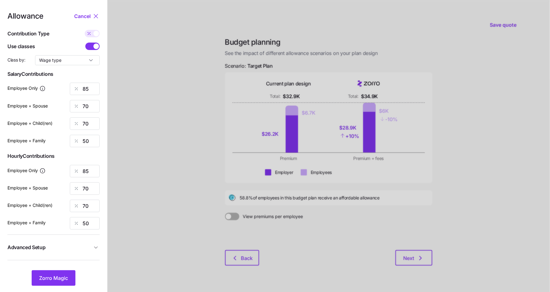
type input "1447"
type input "924"
type input "1523"
type input "1264"
type input "1447"
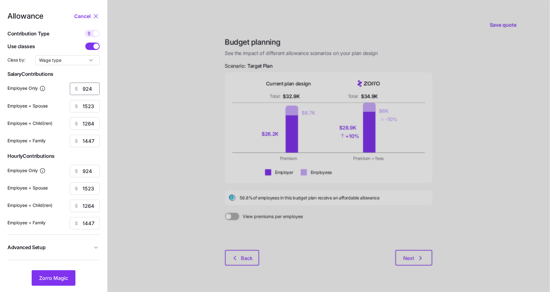
click at [87, 87] on input "924" at bounding box center [85, 89] width 30 height 12
type input "1000"
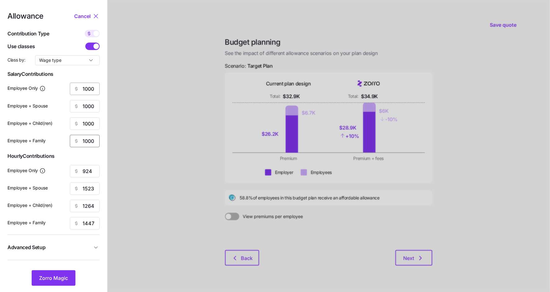
type input "1000"
type input "1052"
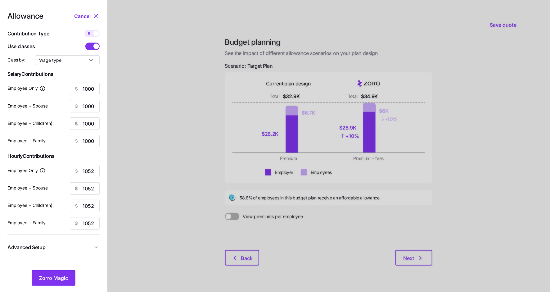
click at [72, 251] on button "Advanced Setup" at bounding box center [53, 247] width 92 height 15
click at [72, 274] on input "8 units" at bounding box center [71, 278] width 43 height 10
click at [74, 262] on div "4 units" at bounding box center [71, 262] width 38 height 11
type input "4 units"
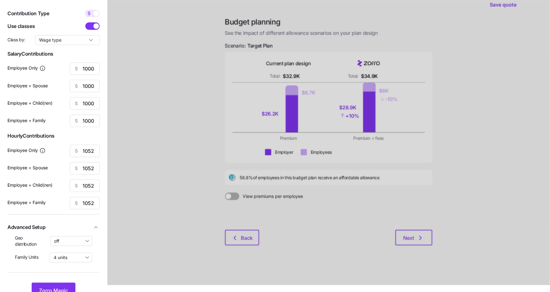
scroll to position [26, 0]
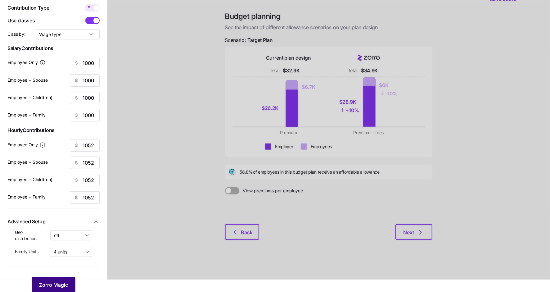
click at [61, 281] on span "Zorro Magic" at bounding box center [53, 284] width 29 height 7
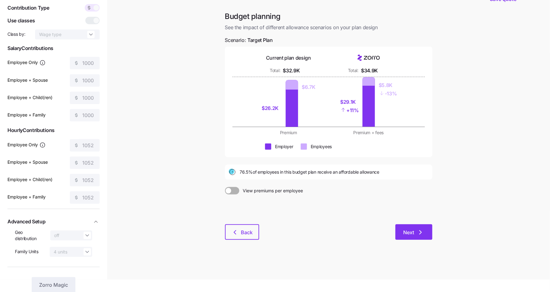
click at [408, 234] on span "Next" at bounding box center [408, 231] width 11 height 7
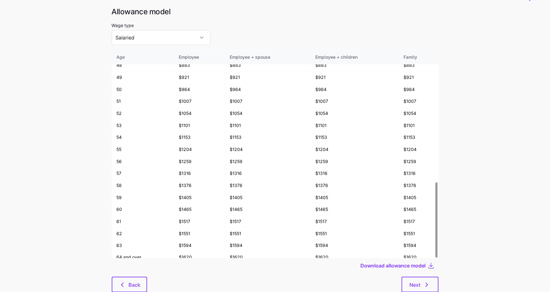
scroll to position [33, 0]
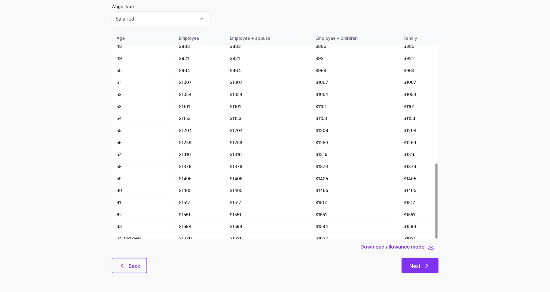
click at [422, 264] on span "Next" at bounding box center [420, 265] width 21 height 7
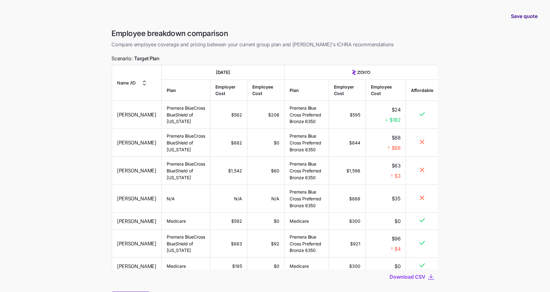
click at [522, 14] on span "Save quote" at bounding box center [524, 15] width 27 height 7
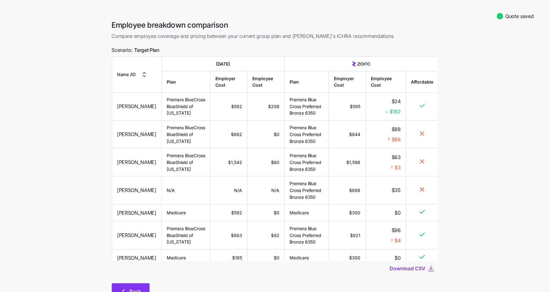
click at [136, 285] on button "Back" at bounding box center [131, 291] width 38 height 16
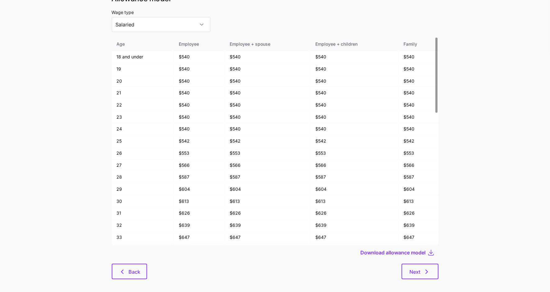
scroll to position [32, 0]
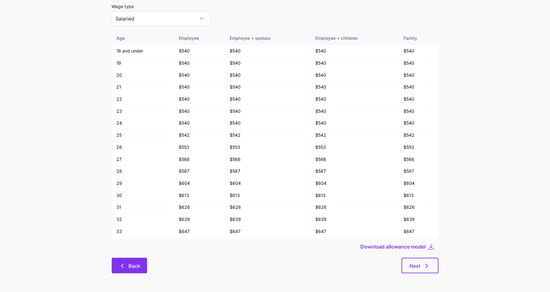
click at [133, 268] on span "Back" at bounding box center [134, 265] width 12 height 7
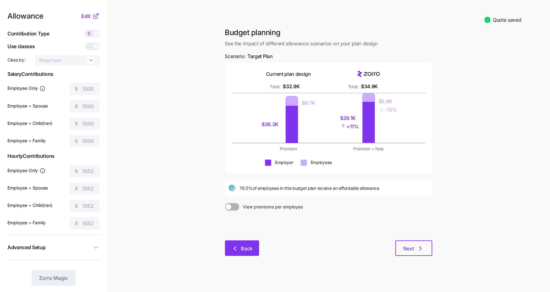
click at [242, 247] on span "Back" at bounding box center [247, 248] width 12 height 7
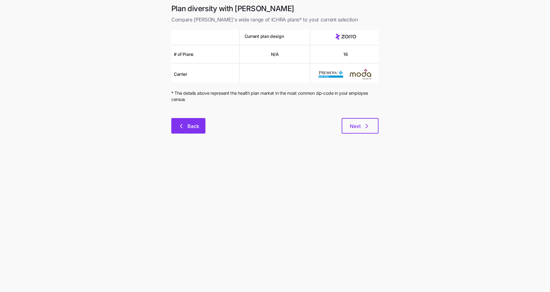
click at [193, 128] on span "Back" at bounding box center [193, 125] width 12 height 7
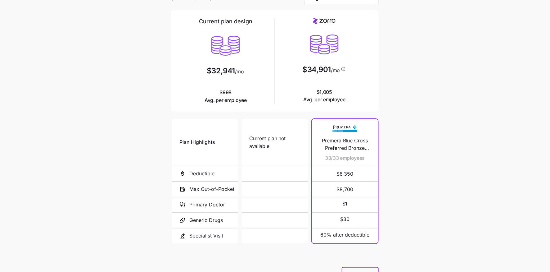
scroll to position [67, 0]
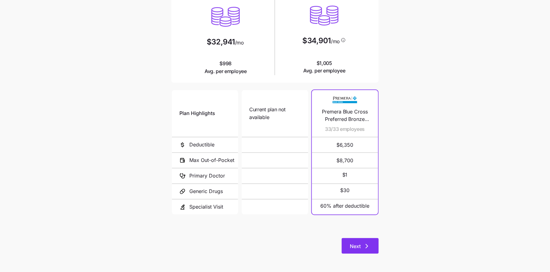
click at [367, 246] on icon "button" at bounding box center [367, 246] width 2 height 4
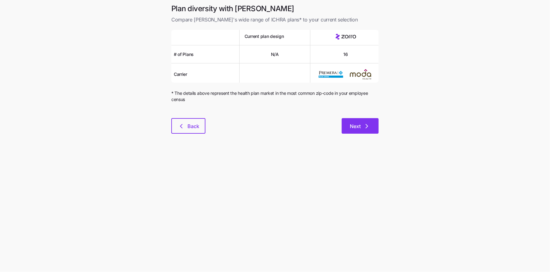
click at [361, 121] on button "Next" at bounding box center [360, 126] width 37 height 16
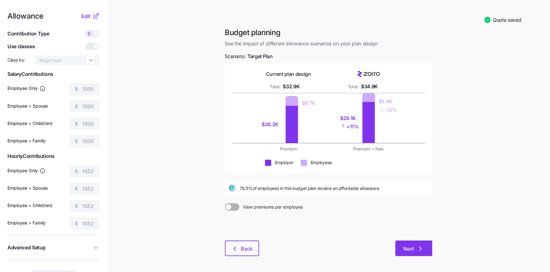
click at [424, 254] on button "Next" at bounding box center [413, 248] width 37 height 16
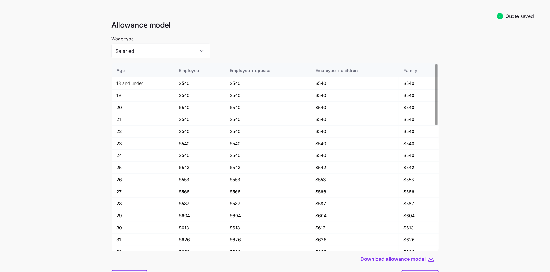
click at [139, 56] on input "Salaried" at bounding box center [161, 50] width 99 height 15
click at [137, 67] on div "Hourly" at bounding box center [150, 69] width 72 height 13
type input "Hourly"
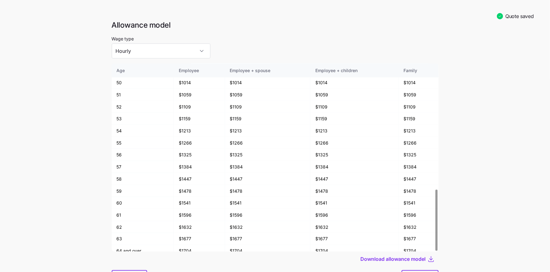
scroll to position [32, 0]
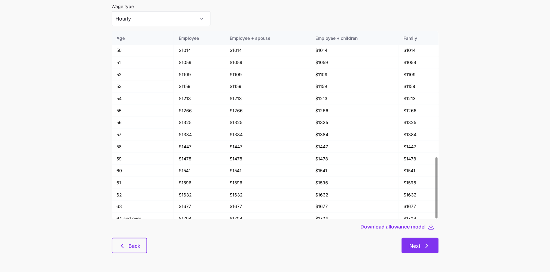
click at [424, 244] on icon "button" at bounding box center [426, 245] width 7 height 7
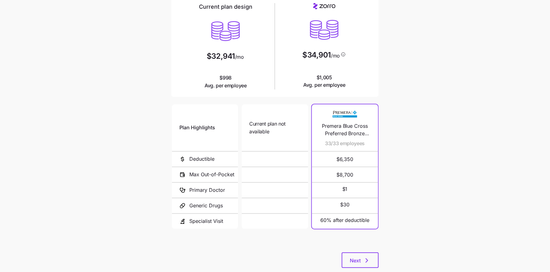
scroll to position [67, 0]
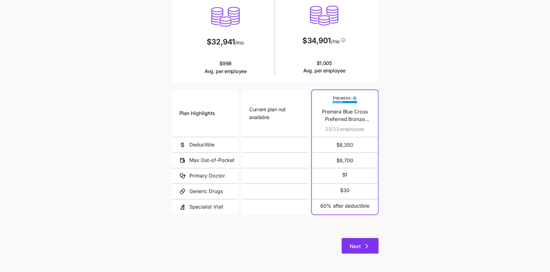
click at [363, 244] on span "Next" at bounding box center [360, 245] width 21 height 7
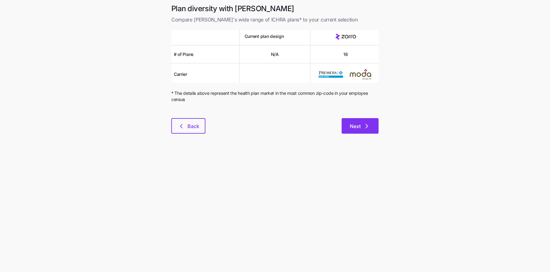
click at [363, 124] on icon "button" at bounding box center [366, 125] width 7 height 7
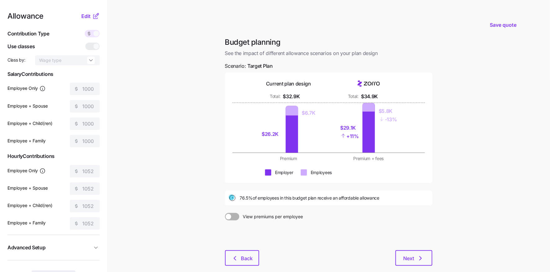
scroll to position [33, 0]
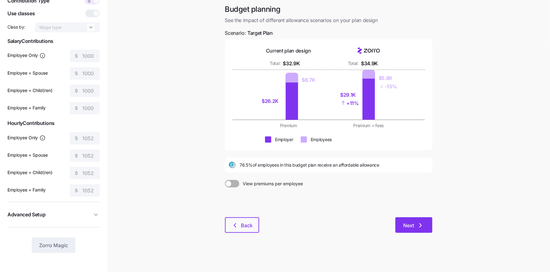
click at [416, 231] on button "Next" at bounding box center [413, 225] width 37 height 16
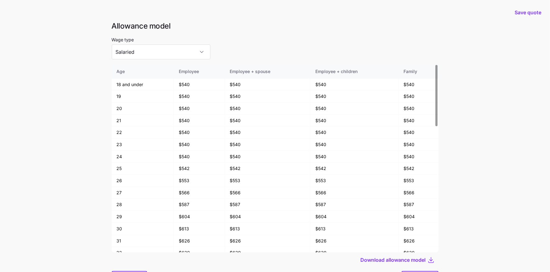
scroll to position [33, 0]
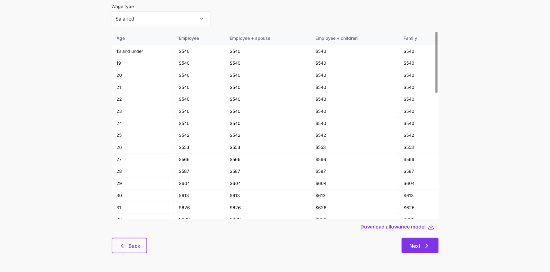
click at [426, 246] on icon "button" at bounding box center [426, 245] width 7 height 7
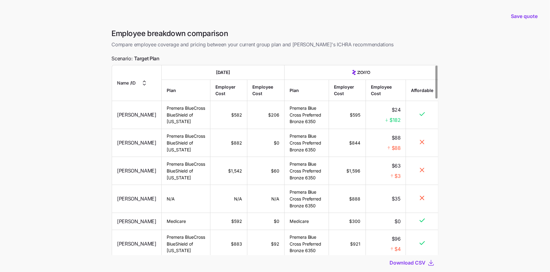
scroll to position [40, 0]
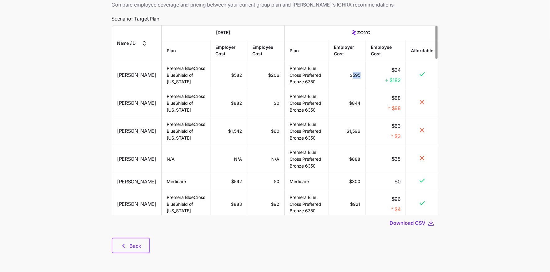
drag, startPoint x: 352, startPoint y: 78, endPoint x: 359, endPoint y: 78, distance: 7.4
click at [359, 78] on td "$595" at bounding box center [347, 75] width 37 height 28
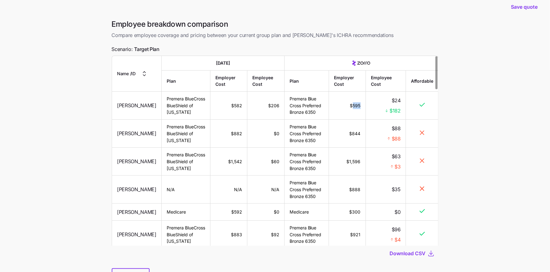
scroll to position [0, 0]
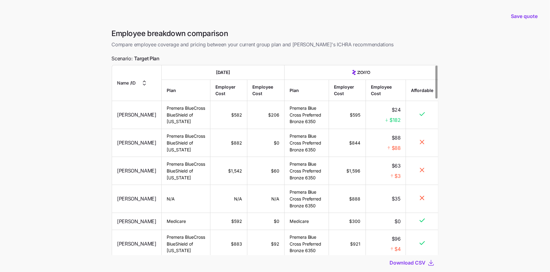
click at [237, 125] on td "$582" at bounding box center [228, 115] width 37 height 28
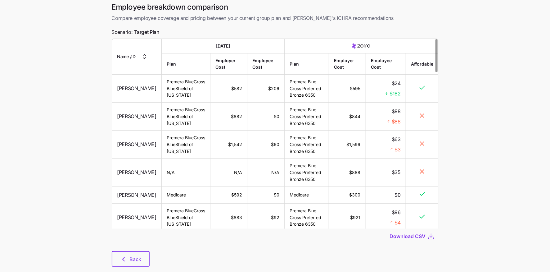
scroll to position [40, 0]
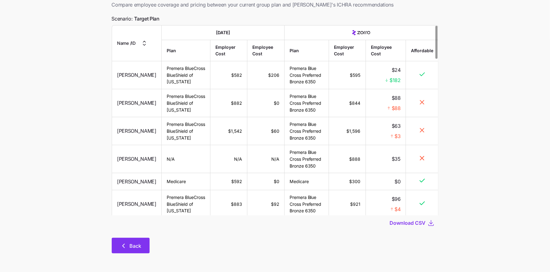
click at [128, 250] on button "Back" at bounding box center [131, 245] width 38 height 16
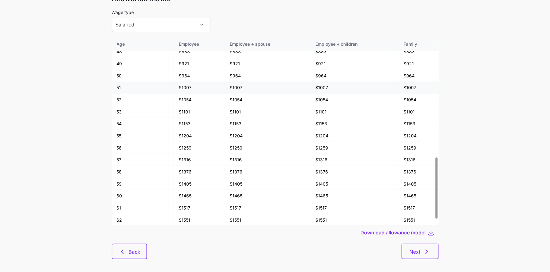
scroll to position [365, 0]
click at [166, 26] on input "Salaried" at bounding box center [161, 24] width 99 height 15
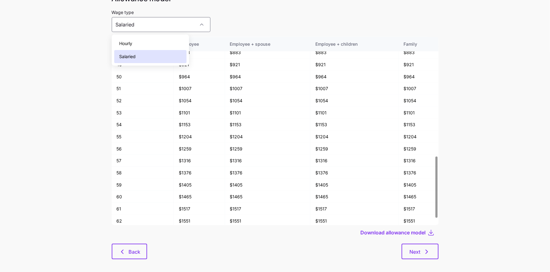
click at [162, 42] on div "Hourly" at bounding box center [150, 43] width 72 height 13
type input "Hourly"
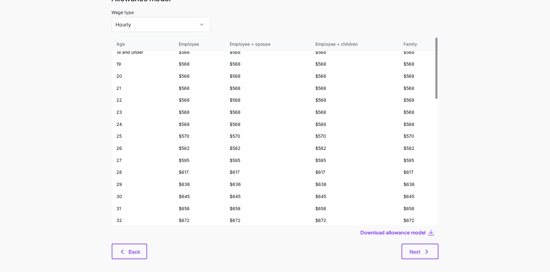
scroll to position [0, 0]
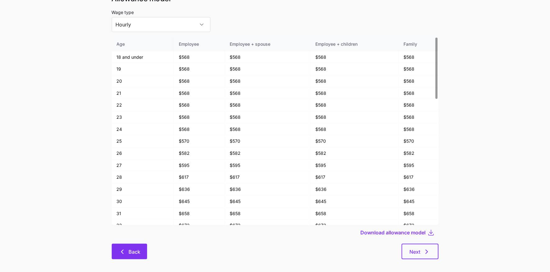
click at [122, 253] on icon "button" at bounding box center [122, 251] width 7 height 7
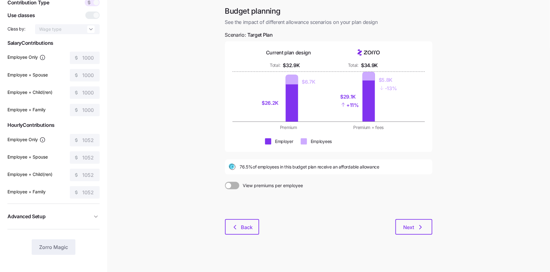
scroll to position [33, 0]
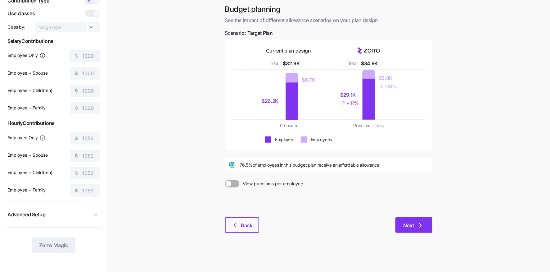
click at [411, 220] on button "Next" at bounding box center [413, 225] width 37 height 16
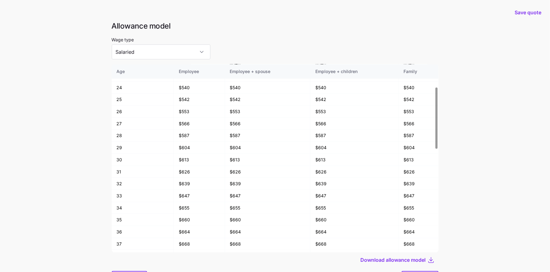
scroll to position [33, 0]
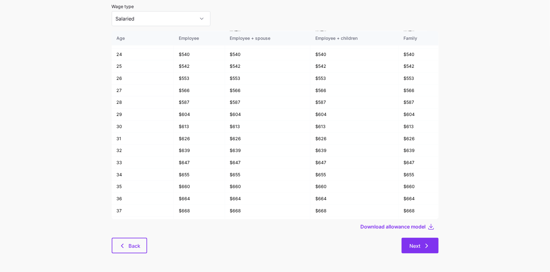
click at [422, 244] on span "Next" at bounding box center [420, 245] width 21 height 7
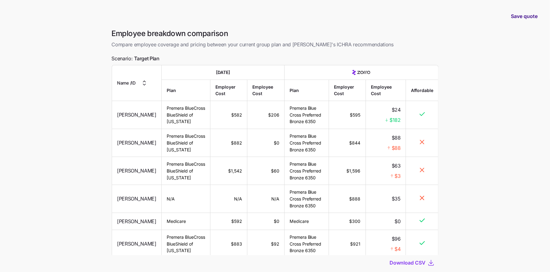
click at [523, 15] on span "Save quote" at bounding box center [524, 15] width 27 height 7
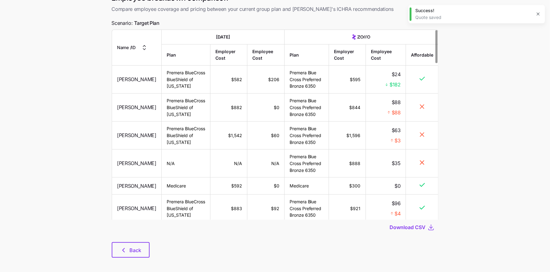
scroll to position [31, 0]
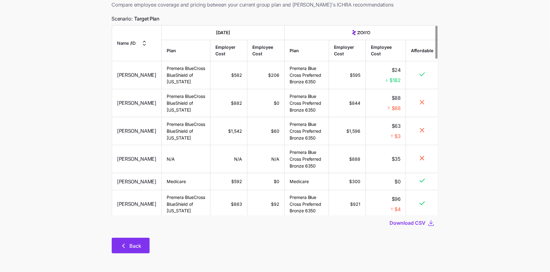
click at [126, 244] on icon "button" at bounding box center [123, 245] width 7 height 7
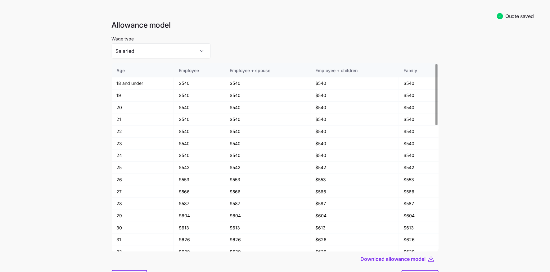
scroll to position [32, 0]
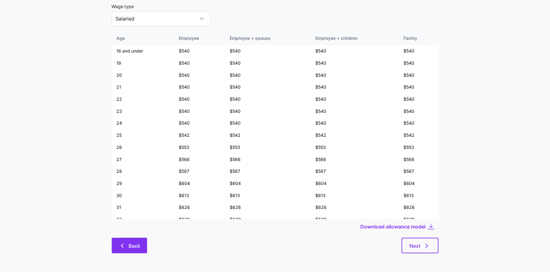
click at [124, 245] on icon "button" at bounding box center [122, 245] width 7 height 7
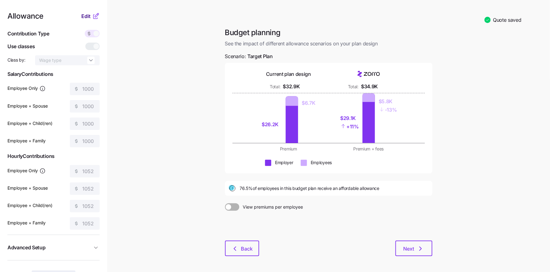
click at [90, 14] on button "Edit" at bounding box center [86, 15] width 11 height 7
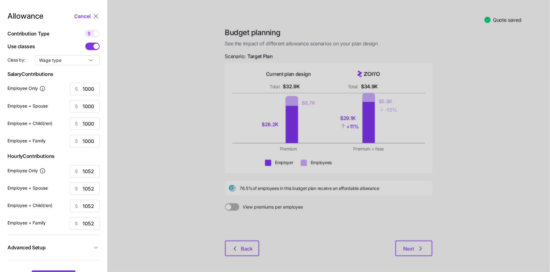
click at [93, 34] on span at bounding box center [89, 33] width 9 height 7
click at [85, 30] on input "checkbox" at bounding box center [85, 30] width 0 height 0
type input "92"
type input "46"
type input "55"
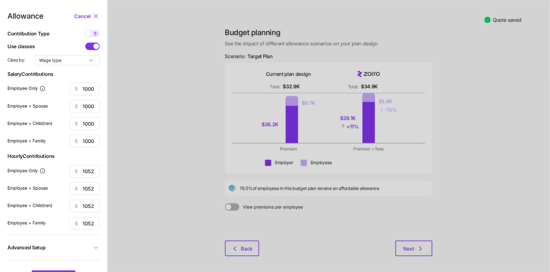
type input "35"
type input "97"
type input "48"
type input "58"
type input "36"
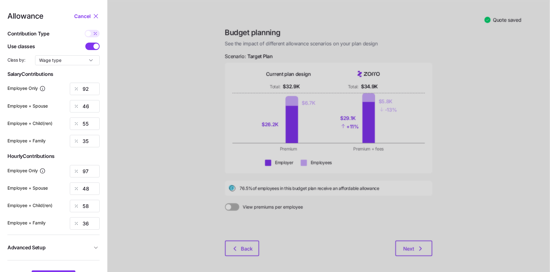
click at [93, 32] on icon at bounding box center [95, 33] width 5 height 5
click at [85, 30] on input "checkbox" at bounding box center [85, 30] width 0 height 0
type input "1000"
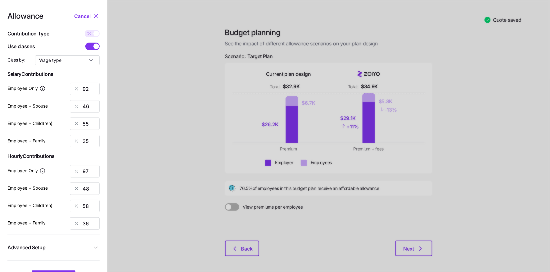
type input "1000"
type input "1052"
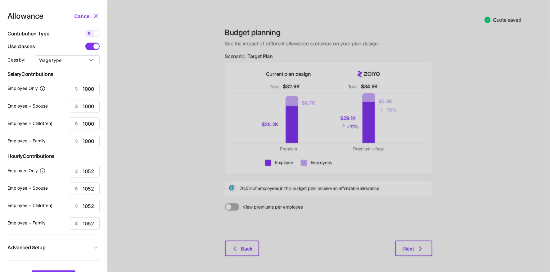
click at [90, 33] on icon at bounding box center [89, 33] width 5 height 5
click at [85, 30] on input "checkbox" at bounding box center [85, 30] width 0 height 0
type input "92"
type input "46"
type input "55"
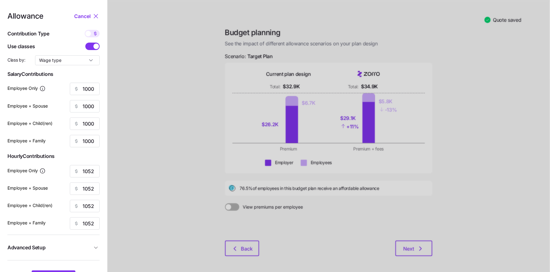
type input "35"
type input "97"
type input "48"
type input "58"
type input "36"
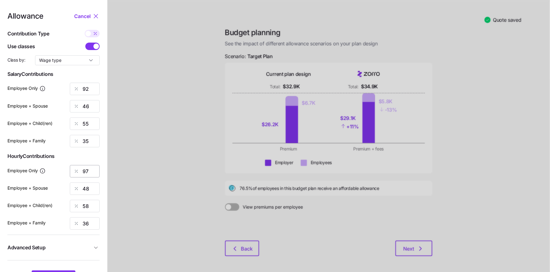
scroll to position [23, 0]
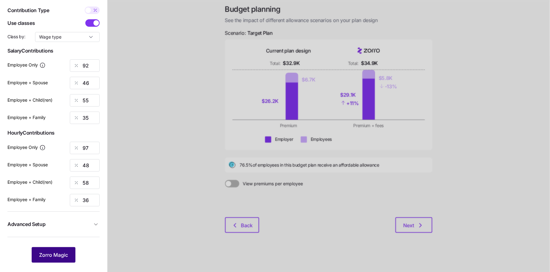
click at [64, 255] on span "Zorro Magic" at bounding box center [53, 254] width 29 height 7
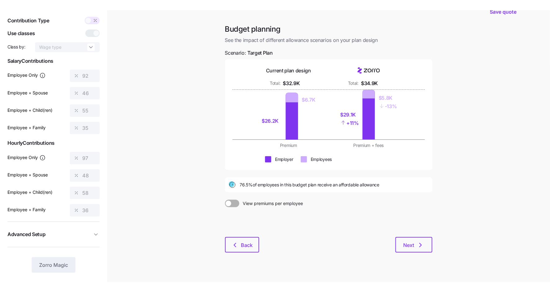
scroll to position [0, 0]
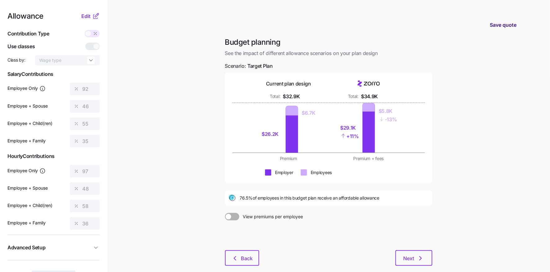
click at [499, 24] on span "Save quote" at bounding box center [503, 24] width 27 height 7
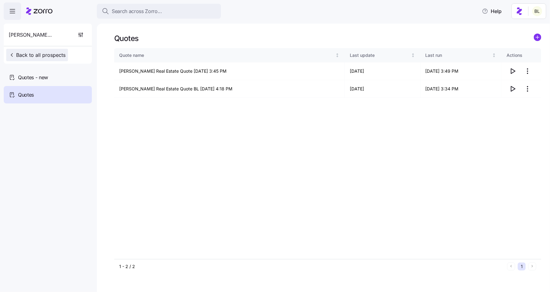
click at [37, 54] on span "Back to all prospects" at bounding box center [37, 54] width 57 height 7
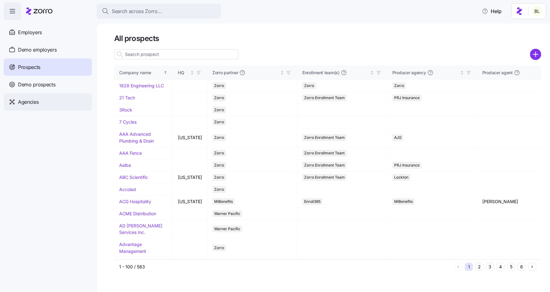
click at [39, 103] on div "Agencies" at bounding box center [48, 101] width 88 height 17
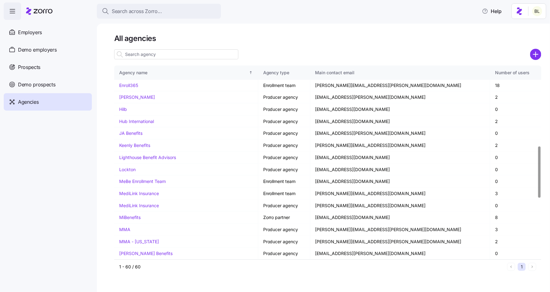
scroll to position [306, 0]
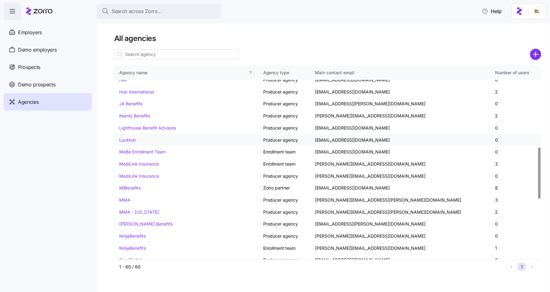
click at [130, 137] on link "Lockton" at bounding box center [127, 139] width 16 height 5
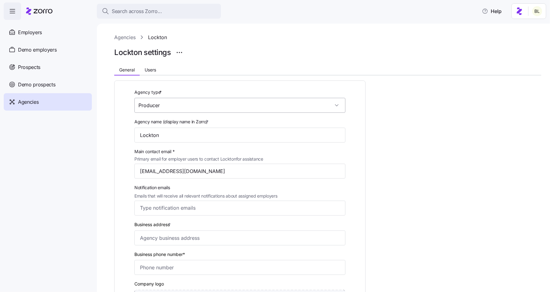
click at [207, 105] on input "Producer" at bounding box center [239, 105] width 211 height 15
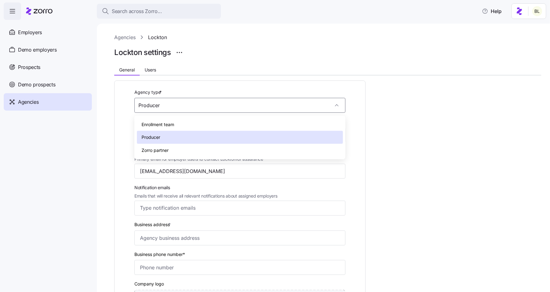
click at [187, 151] on div "Zorro partner" at bounding box center [240, 150] width 206 height 13
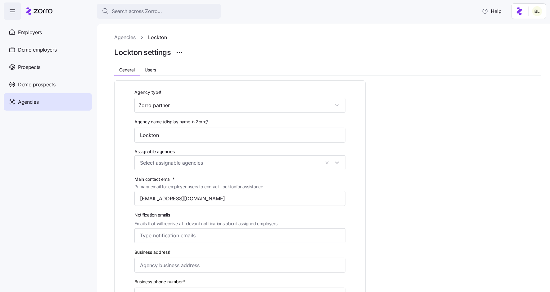
type input "Zorro partner"
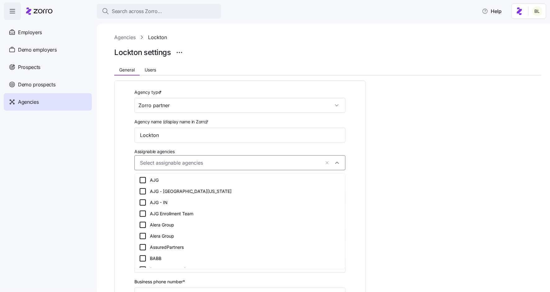
click at [205, 163] on input "Assignable agencies" at bounding box center [230, 163] width 180 height 8
click at [231, 144] on div "Agency name (display name in Zorro) * [PERSON_NAME]" at bounding box center [240, 130] width 216 height 30
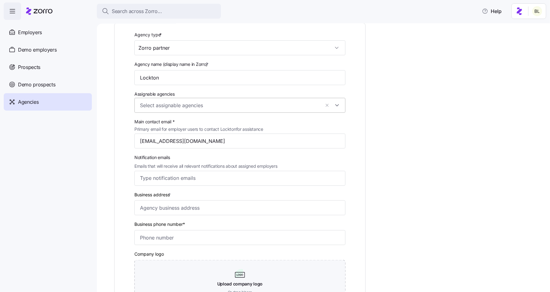
scroll to position [105, 0]
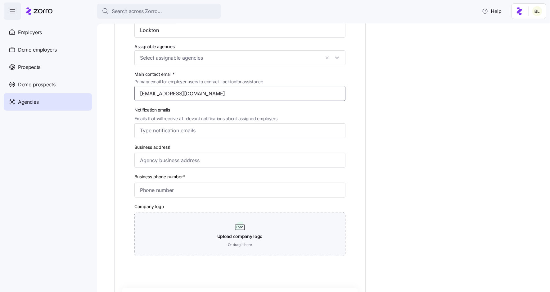
drag, startPoint x: 162, startPoint y: 95, endPoint x: 129, endPoint y: 92, distance: 33.3
click at [129, 92] on div "Agency type * Zorro partner Agency name (display name in Zorro) * Lockton Assig…" at bounding box center [240, 125] width 236 height 285
type input "[PERSON_NAME][EMAIL_ADDRESS][PERSON_NAME][DOMAIN_NAME]"
click at [210, 160] on input "Business address *" at bounding box center [239, 160] width 211 height 15
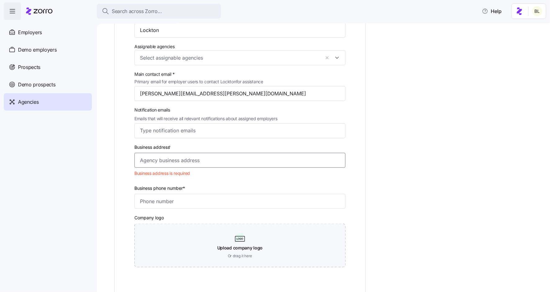
paste input "[STREET_ADDRESS][US_STATE]"
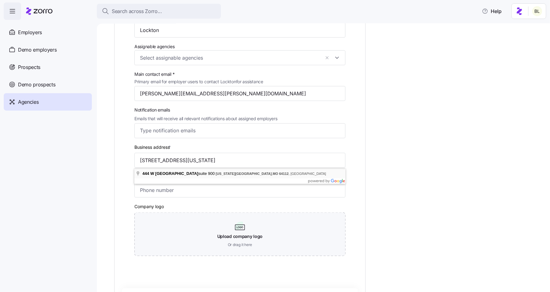
type input "[STREET_ADDRESS][US_STATE]"
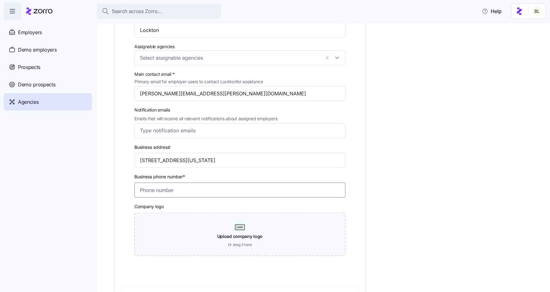
click at [174, 193] on input "Business phone number*" at bounding box center [239, 190] width 211 height 15
paste input "[PHONE_NUMBER]"
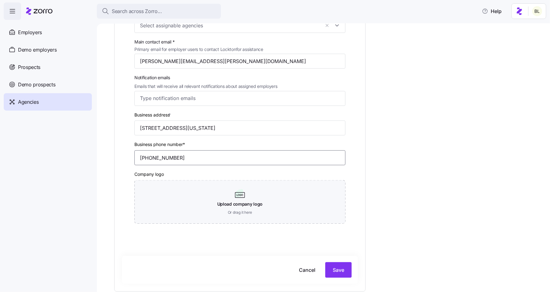
scroll to position [175, 0]
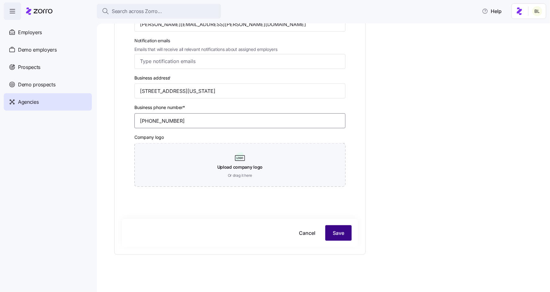
type input "[PHONE_NUMBER]"
click at [337, 237] on button "Save" at bounding box center [338, 233] width 26 height 16
click at [539, 16] on icon "button" at bounding box center [538, 17] width 5 height 5
click at [304, 233] on span "Cancel" at bounding box center [307, 232] width 16 height 7
type input "Producer"
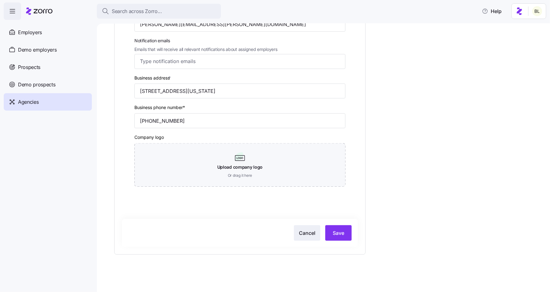
type input "[EMAIL_ADDRESS][DOMAIN_NAME]"
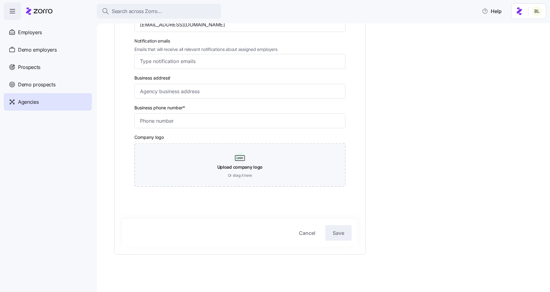
scroll to position [0, 0]
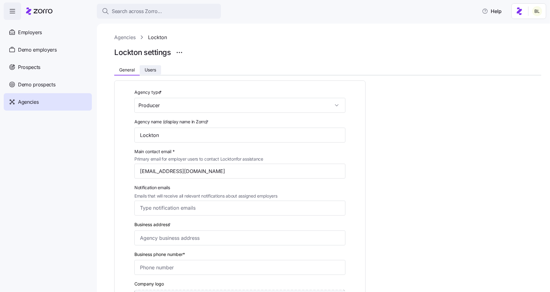
click at [154, 70] on span "Users" at bounding box center [150, 70] width 11 height 4
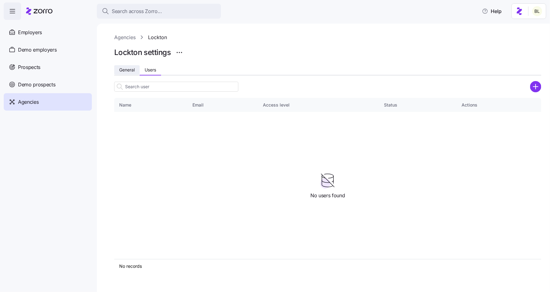
click at [131, 69] on span "General" at bounding box center [127, 70] width 16 height 4
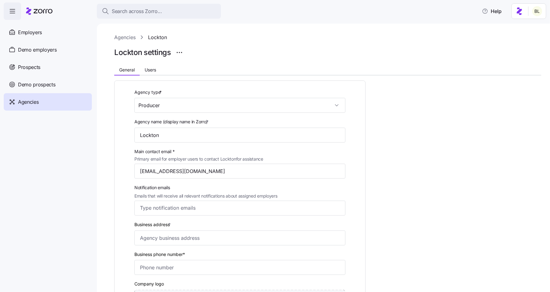
click at [131, 37] on link "Agencies" at bounding box center [124, 38] width 21 height 8
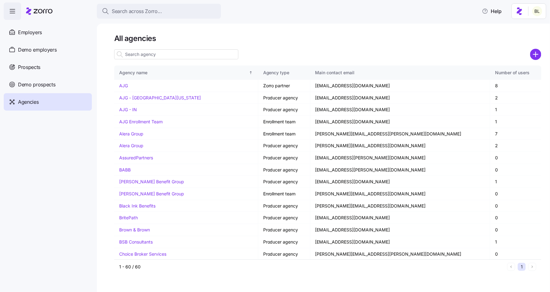
click at [536, 54] on icon "add icon" at bounding box center [535, 54] width 11 height 11
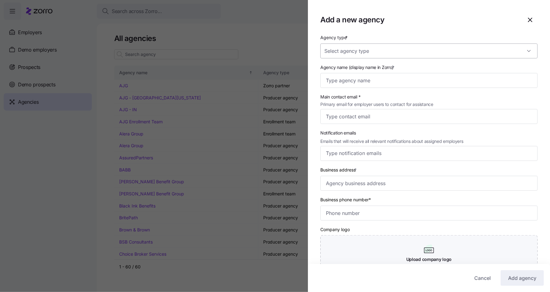
click at [382, 52] on input "Agency type *" at bounding box center [428, 50] width 217 height 15
click at [369, 95] on div "Zorro partner" at bounding box center [429, 95] width 212 height 13
type input "Zorro partner"
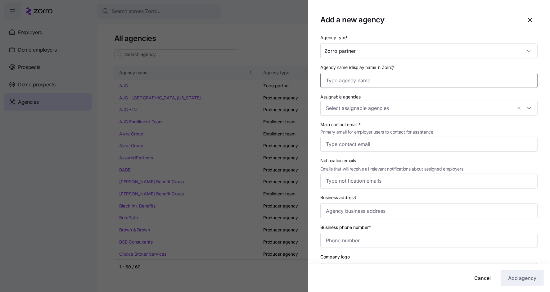
click at [363, 82] on input "Agency name (display name in Zorro) *" at bounding box center [428, 80] width 217 height 15
type input "Lockton - Founder Series"
click at [367, 145] on input "Main contact email * Primary email for employer users to contact for assistance" at bounding box center [428, 144] width 217 height 15
type input "[PERSON_NAME][EMAIL_ADDRESS][PERSON_NAME][DOMAIN_NAME]"
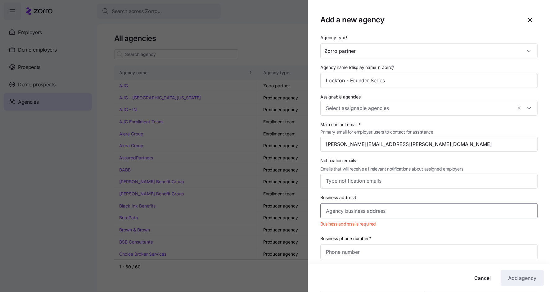
paste input "[STREET_ADDRESS][US_STATE]"
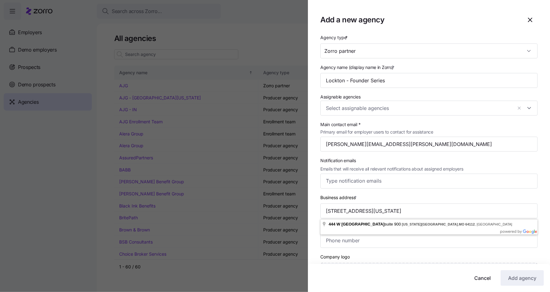
type input "[STREET_ADDRESS][US_STATE]"
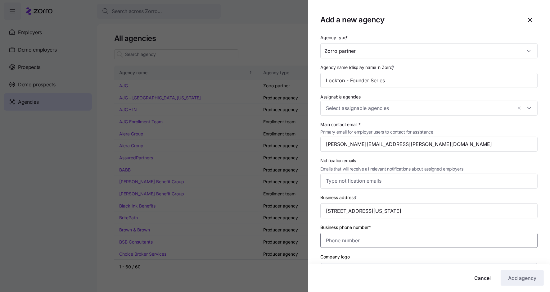
click at [349, 240] on input "Business phone number*" at bounding box center [428, 240] width 217 height 15
paste input "[PHONE_NUMBER]"
type input "[PHONE_NUMBER]"
click at [521, 280] on span "Add agency" at bounding box center [522, 277] width 28 height 7
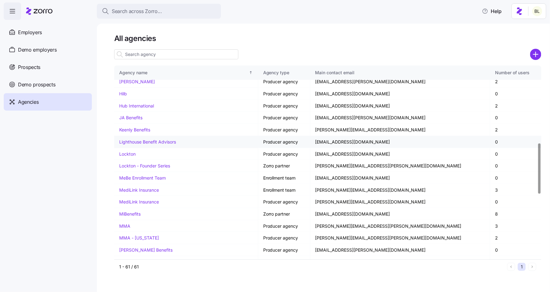
scroll to position [291, 0]
click at [149, 164] on link "Lockton - Founder Series" at bounding box center [144, 166] width 51 height 5
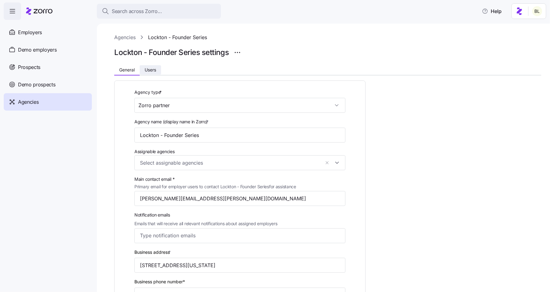
click at [158, 69] on button "Users" at bounding box center [150, 69] width 21 height 9
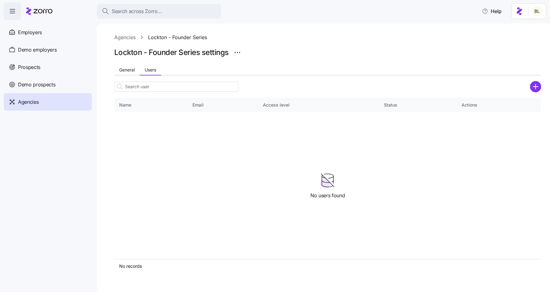
click at [536, 85] on icon "add icon" at bounding box center [536, 86] width 0 height 5
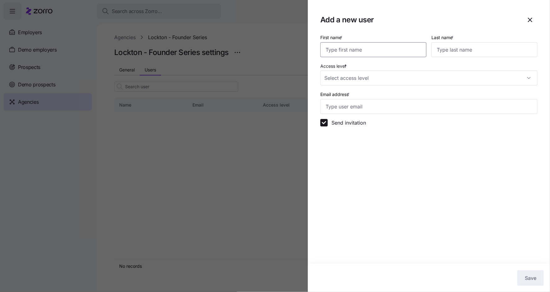
click at [394, 48] on input "First name *" at bounding box center [373, 49] width 106 height 15
type input "[PERSON_NAME]"
click at [374, 79] on input "Access level *" at bounding box center [428, 77] width 217 height 15
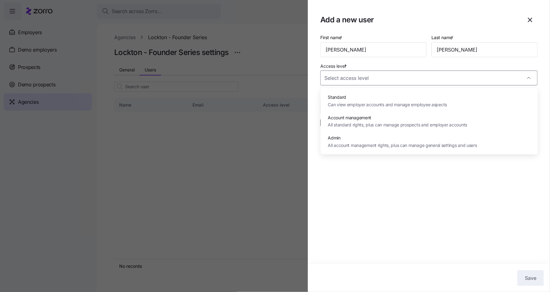
click at [399, 119] on span "Account management" at bounding box center [397, 117] width 139 height 7
type input "Account management"
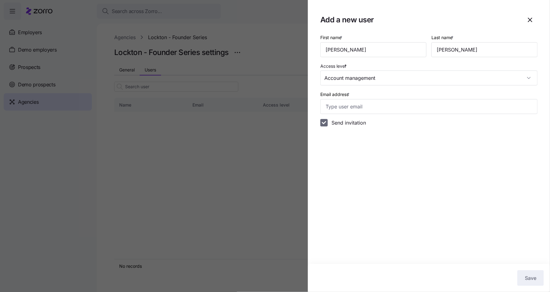
click at [324, 124] on input "Send invitation" at bounding box center [323, 122] width 7 height 7
checkbox input "false"
click at [346, 108] on input "Email address *" at bounding box center [428, 106] width 217 height 15
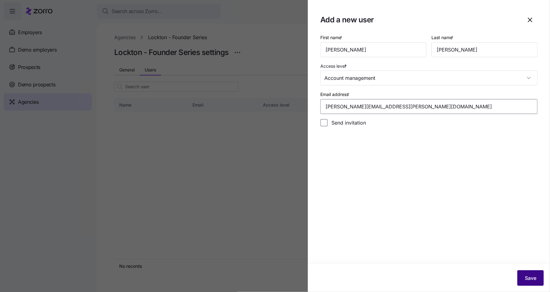
type input "[PERSON_NAME][EMAIL_ADDRESS][PERSON_NAME][DOMAIN_NAME]"
click at [527, 275] on span "Save" at bounding box center [530, 277] width 11 height 7
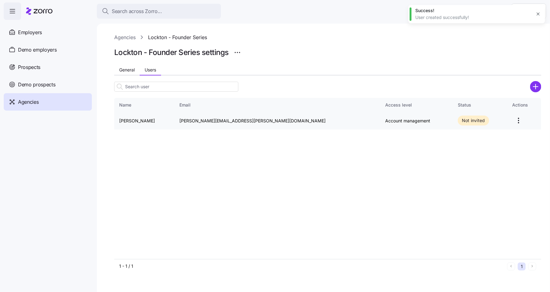
click at [507, 127] on td at bounding box center [524, 121] width 34 height 18
click at [503, 122] on html "Search across Zorro... Help Employers Demo employers Prospects Demo prospects A…" at bounding box center [275, 144] width 550 height 288
click at [524, 131] on html "Search across Zorro... Help Employers Demo employers Prospects Demo prospects A…" at bounding box center [275, 144] width 550 height 288
click at [33, 101] on span "Agencies" at bounding box center [28, 102] width 20 height 8
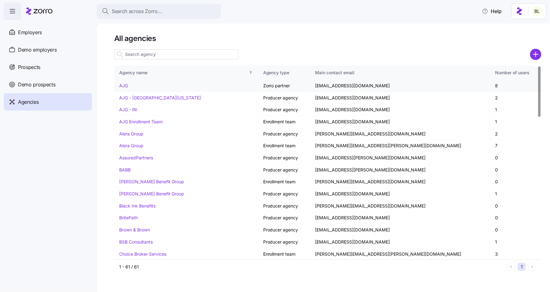
click at [124, 85] on link "AJG" at bounding box center [123, 85] width 9 height 5
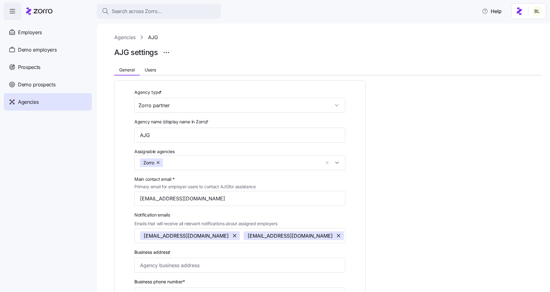
click at [151, 64] on div at bounding box center [327, 62] width 427 height 7
click at [151, 68] on span "Users" at bounding box center [150, 70] width 11 height 4
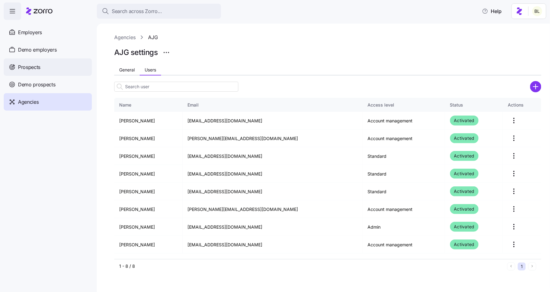
click at [41, 70] on div "Prospects" at bounding box center [48, 66] width 88 height 17
